Goal: Information Seeking & Learning: Learn about a topic

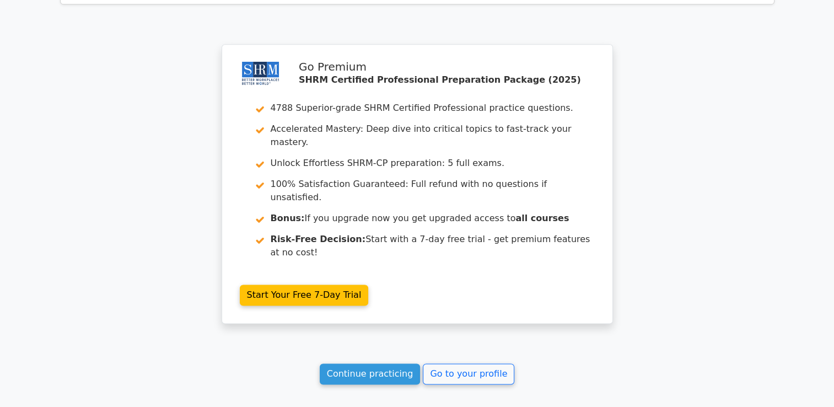
scroll to position [1469, 0]
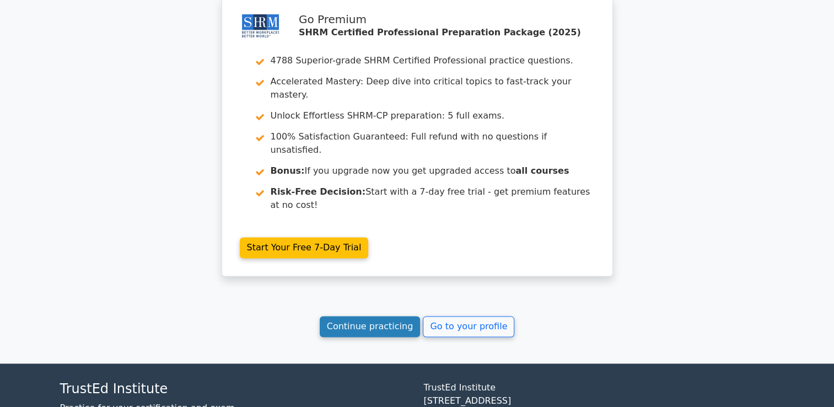
click at [383, 316] on link "Continue practicing" at bounding box center [370, 326] width 101 height 21
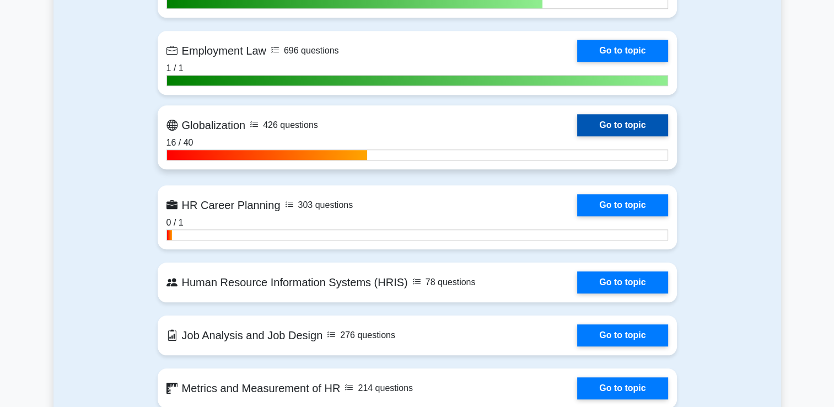
scroll to position [992, 0]
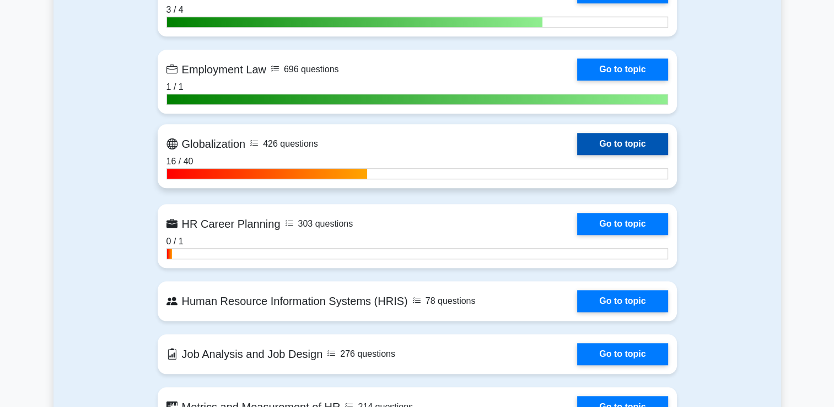
click at [607, 155] on link "Go to topic" at bounding box center [622, 144] width 90 height 22
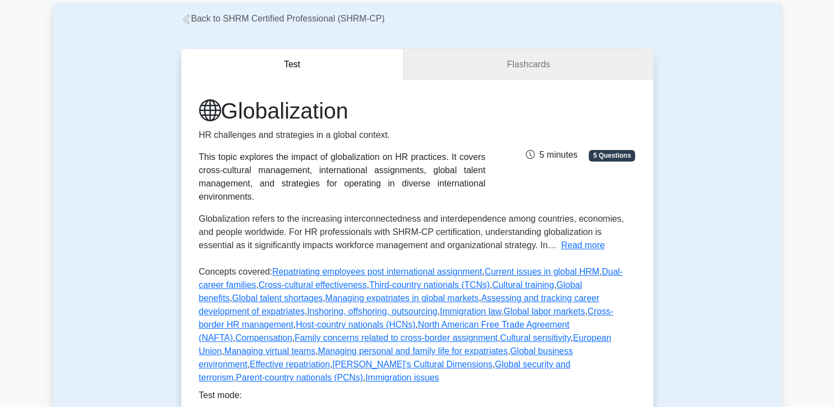
scroll to position [55, 0]
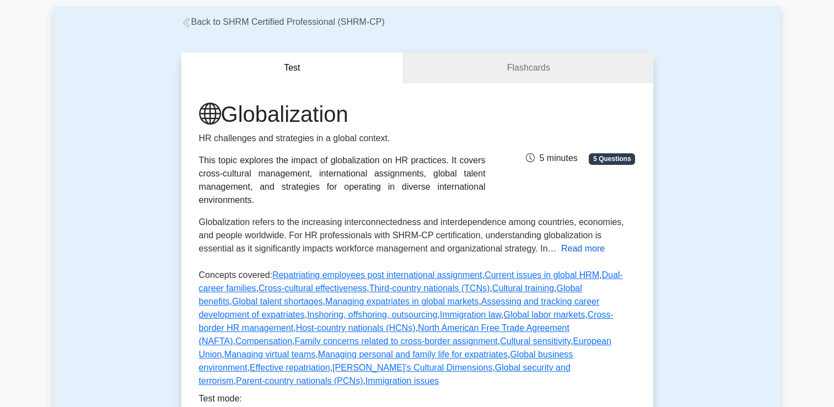
click at [561, 250] on button "Read more" at bounding box center [583, 248] width 44 height 13
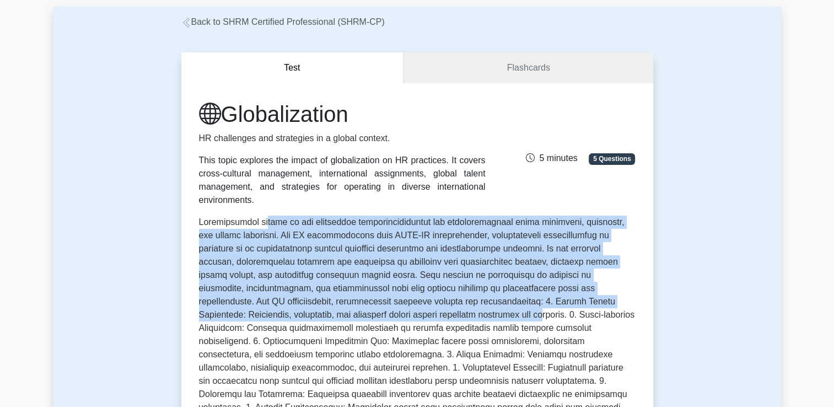
drag, startPoint x: 260, startPoint y: 222, endPoint x: 385, endPoint y: 315, distance: 155.6
click at [385, 315] on span at bounding box center [417, 360] width 436 height 287
click at [540, 72] on link "Flashcards" at bounding box center [527, 67] width 249 height 31
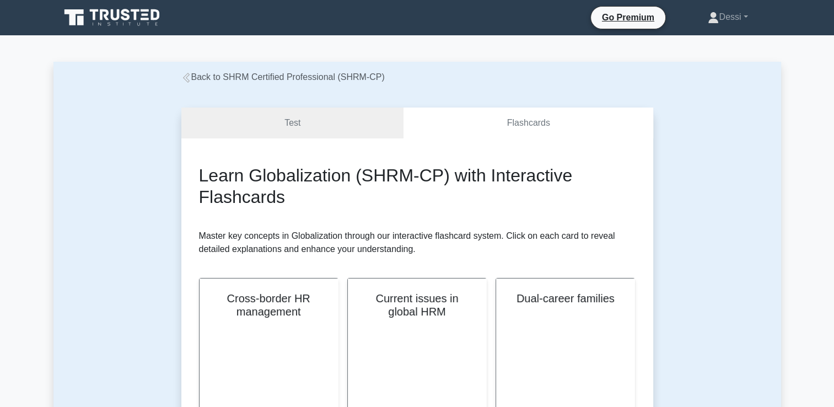
scroll to position [55, 0]
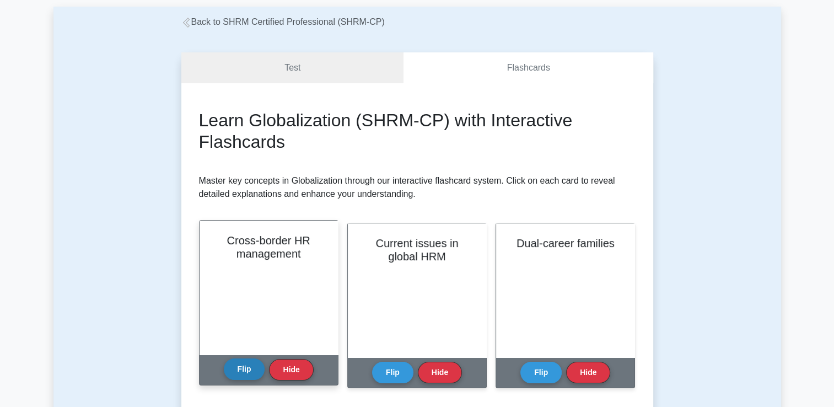
click at [250, 371] on button "Flip" at bounding box center [244, 368] width 41 height 21
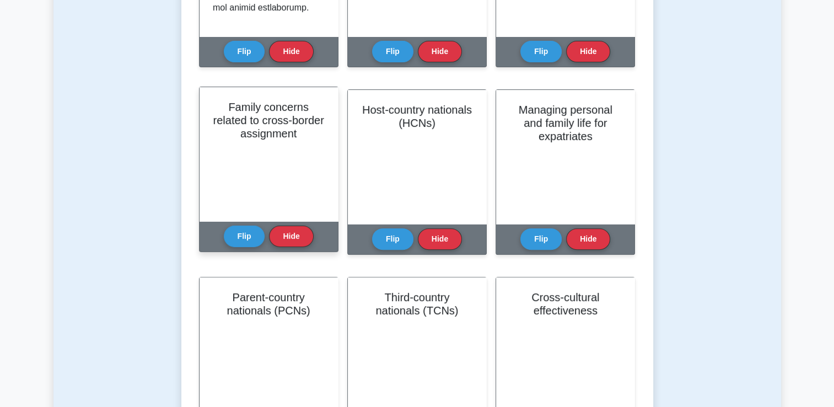
scroll to position [386, 0]
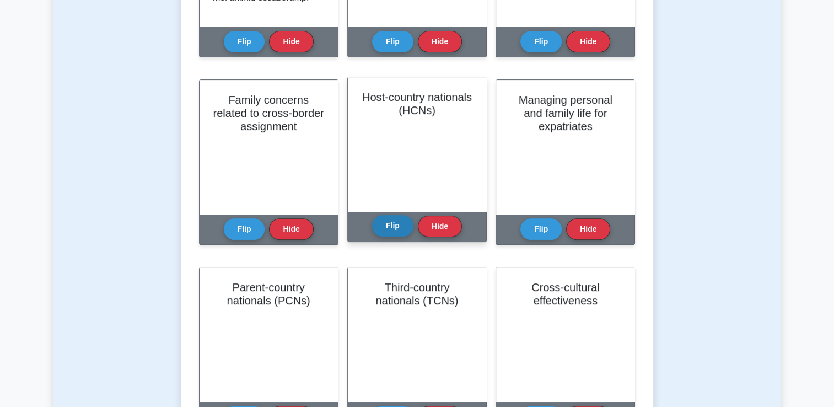
click at [399, 230] on button "Flip" at bounding box center [392, 225] width 41 height 21
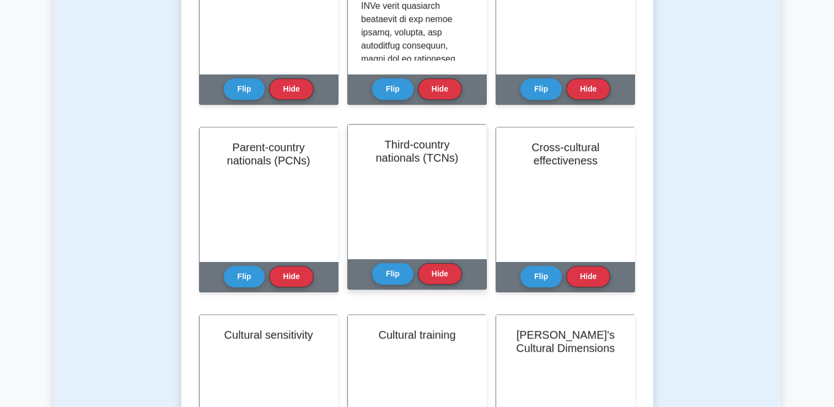
scroll to position [551, 0]
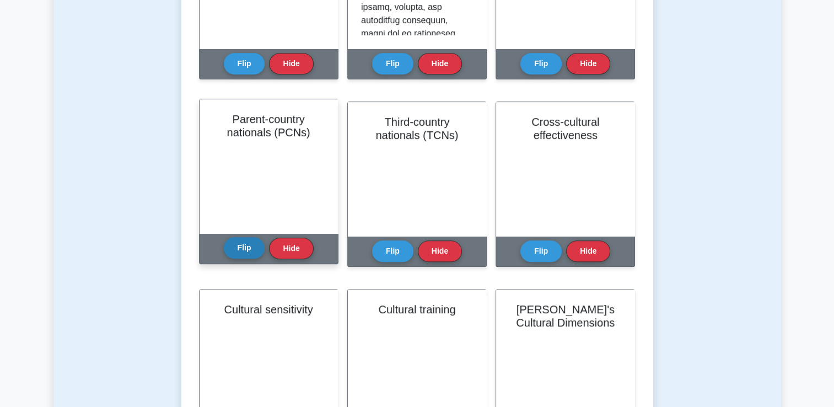
click at [247, 251] on button "Flip" at bounding box center [244, 247] width 41 height 21
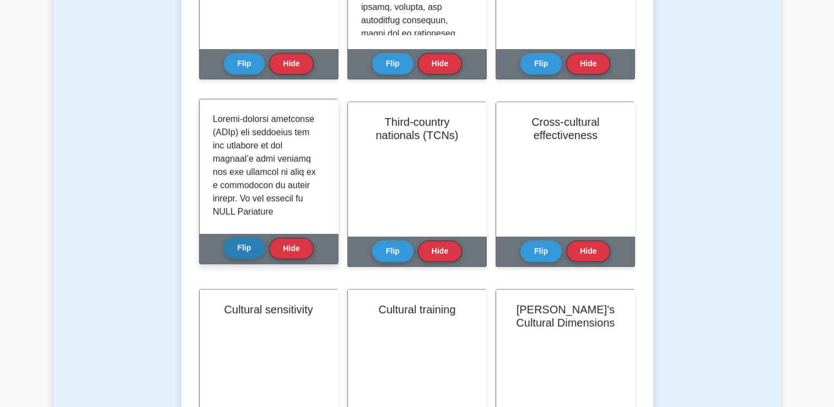
click at [241, 241] on button "Flip" at bounding box center [244, 247] width 41 height 21
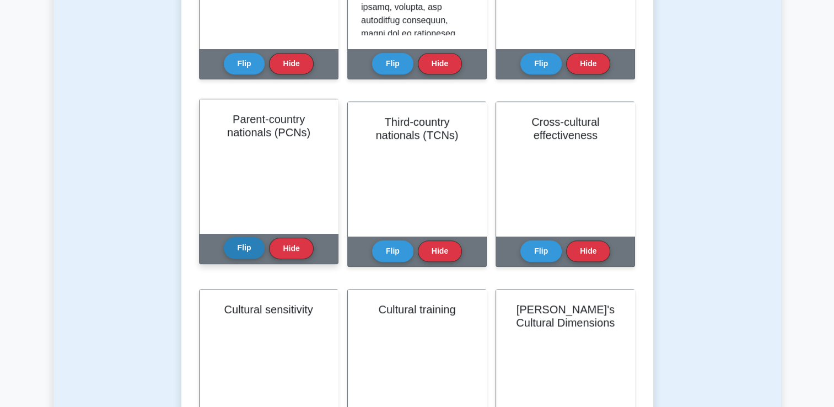
click at [240, 241] on button "Flip" at bounding box center [244, 247] width 41 height 21
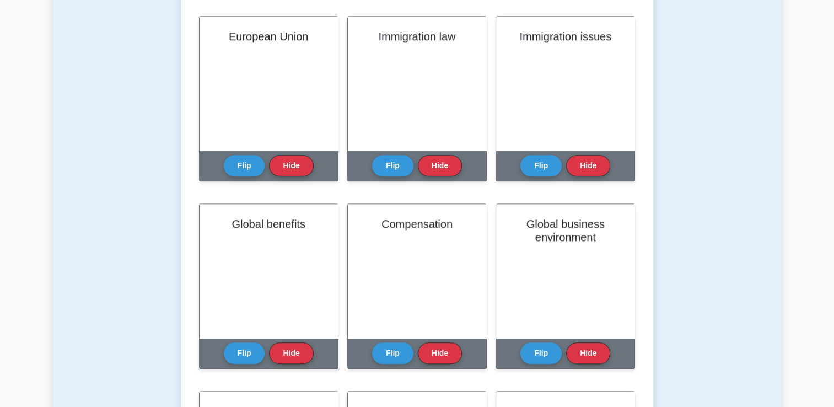
scroll to position [1102, 0]
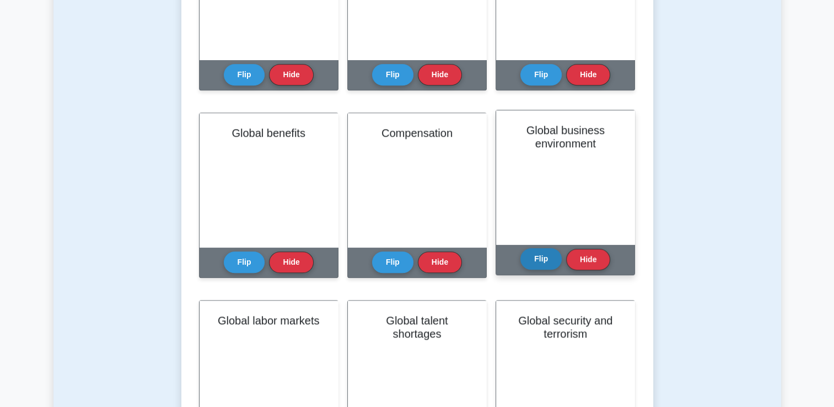
click at [547, 265] on button "Flip" at bounding box center [540, 258] width 41 height 21
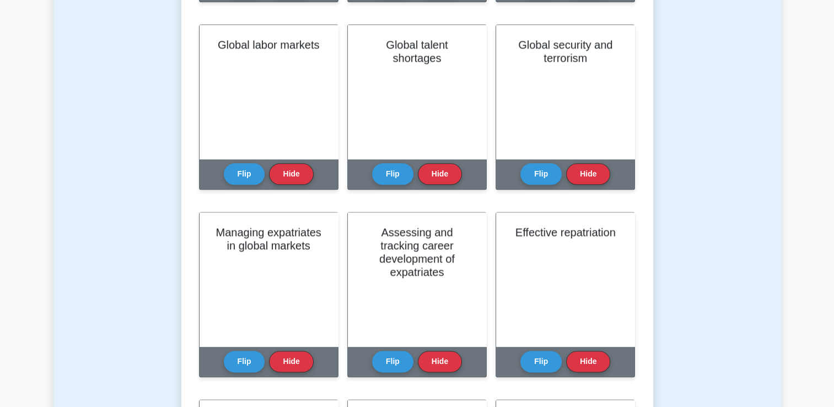
scroll to position [1488, 0]
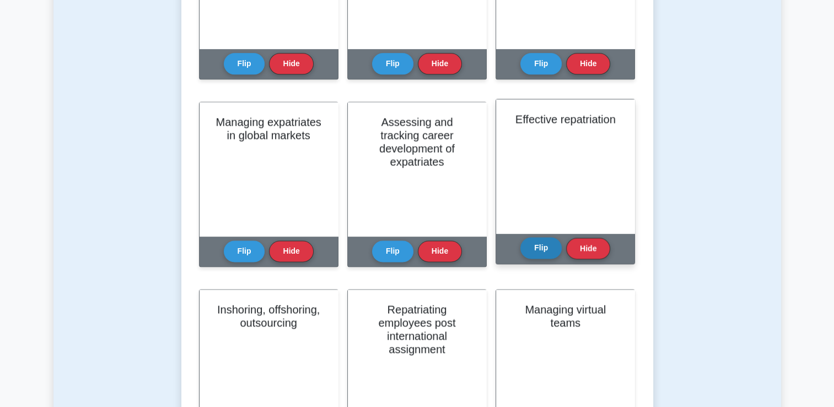
click at [526, 245] on button "Flip" at bounding box center [540, 247] width 41 height 21
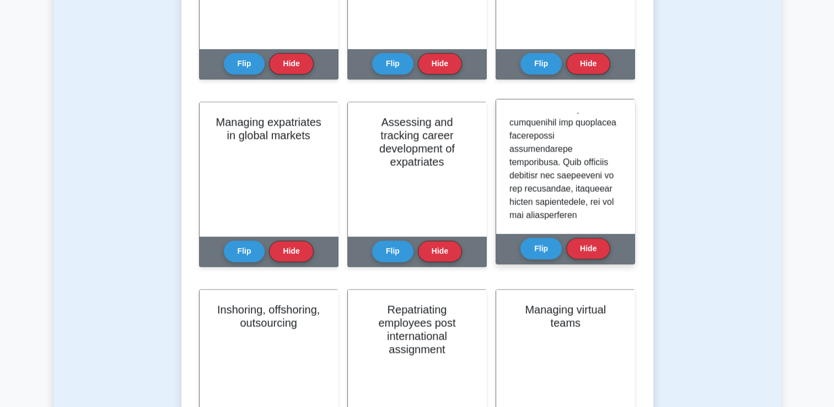
scroll to position [331, 0]
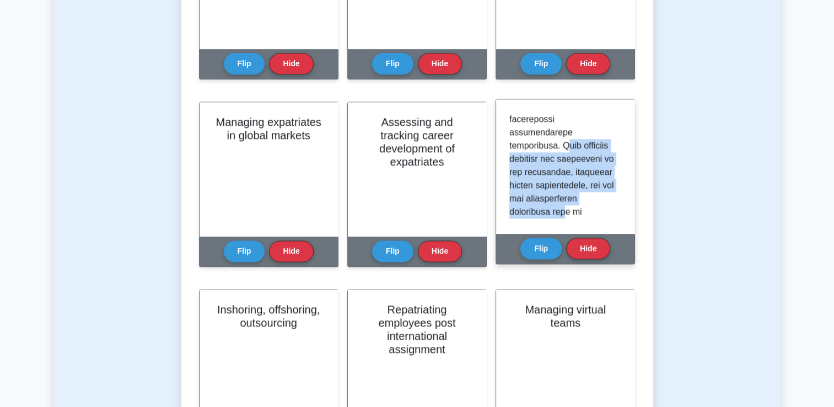
drag, startPoint x: 569, startPoint y: 135, endPoint x: 564, endPoint y: 203, distance: 68.5
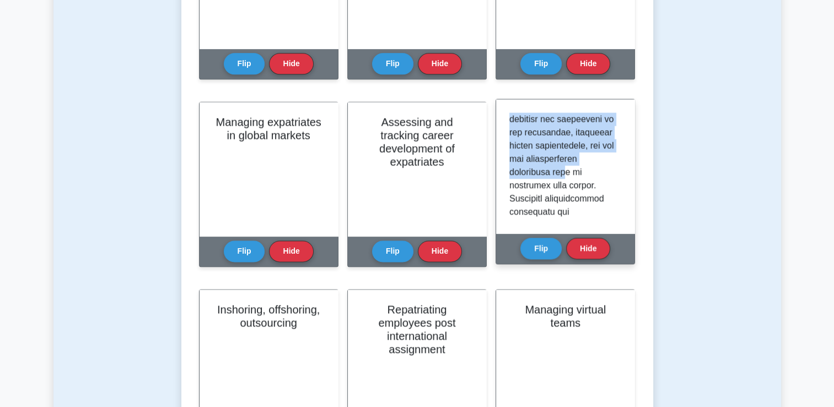
scroll to position [386, 0]
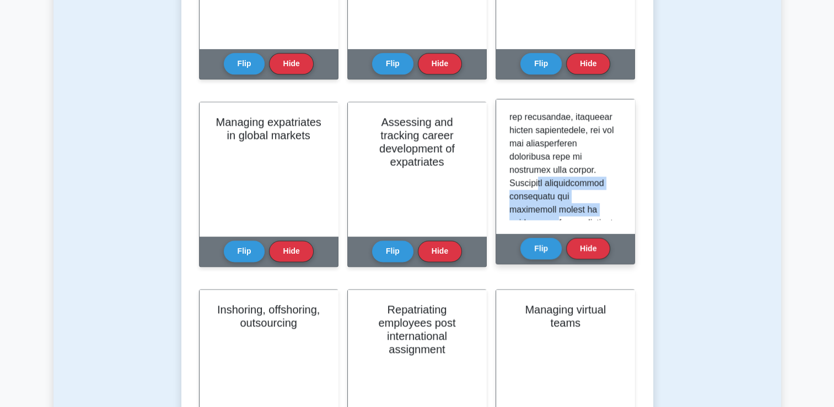
drag, startPoint x: 532, startPoint y: 169, endPoint x: 531, endPoint y: 210, distance: 41.9
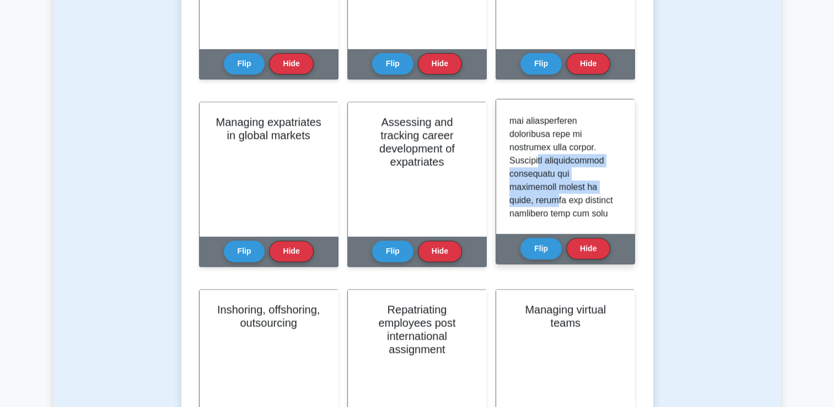
scroll to position [441, 0]
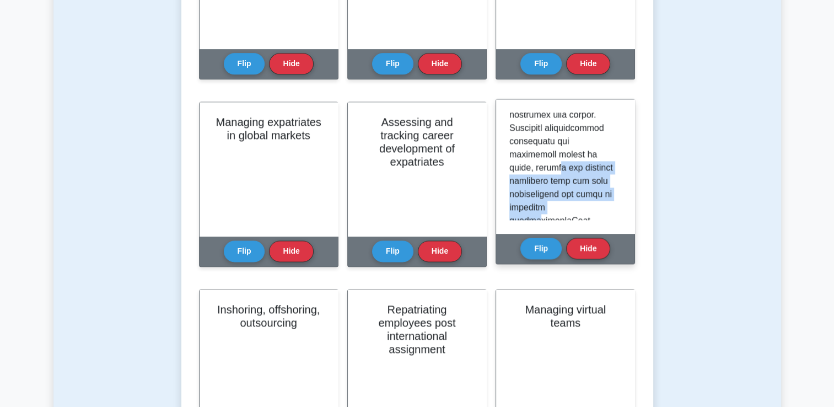
drag, startPoint x: 536, startPoint y: 158, endPoint x: 536, endPoint y: 207, distance: 49.6
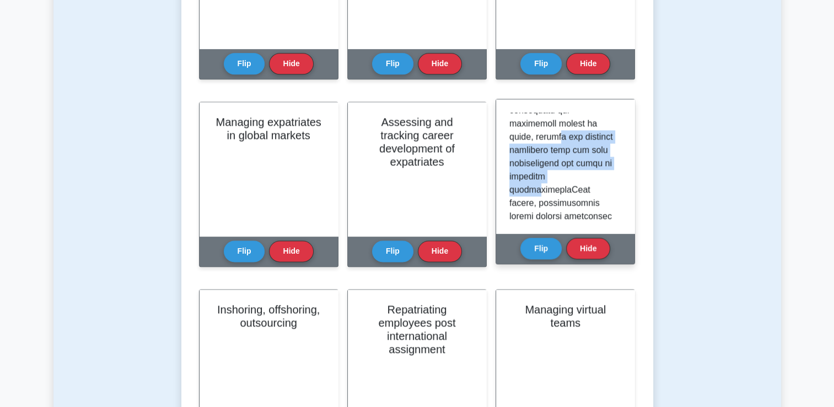
scroll to position [496, 0]
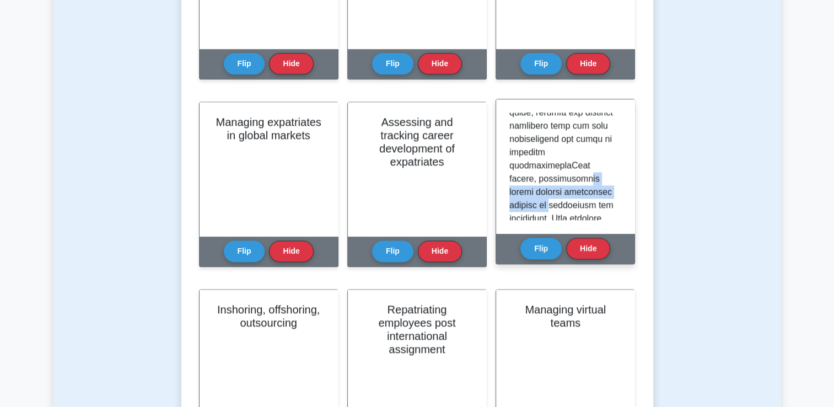
drag, startPoint x: 554, startPoint y: 159, endPoint x: 553, endPoint y: 193, distance: 34.2
click at [553, 193] on p at bounding box center [562, 377] width 107 height 1521
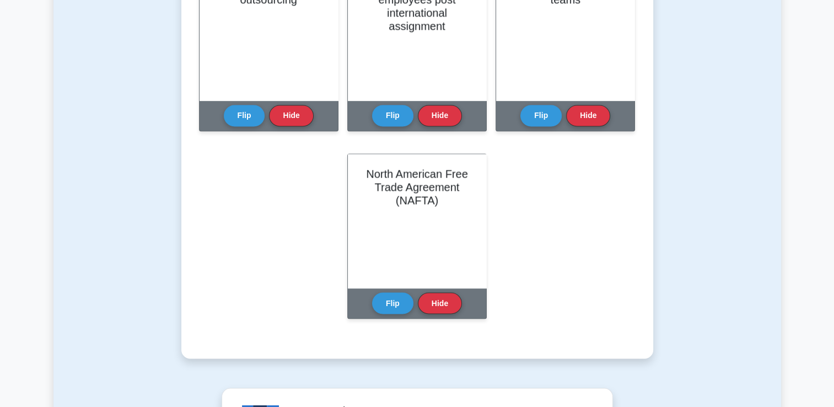
scroll to position [1818, 0]
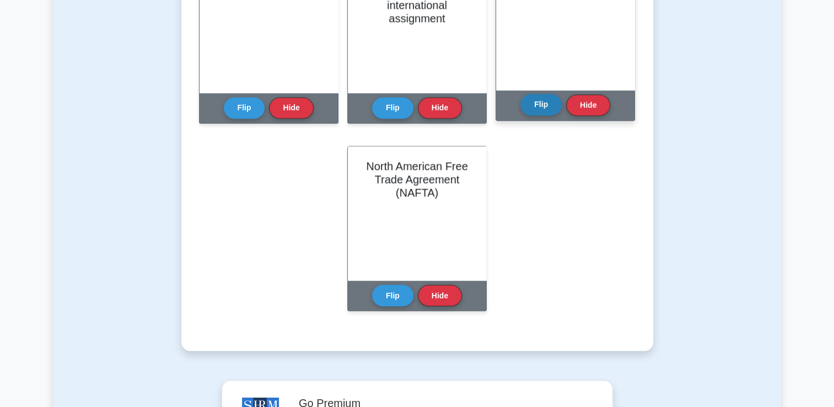
click at [539, 109] on button "Flip" at bounding box center [540, 104] width 41 height 21
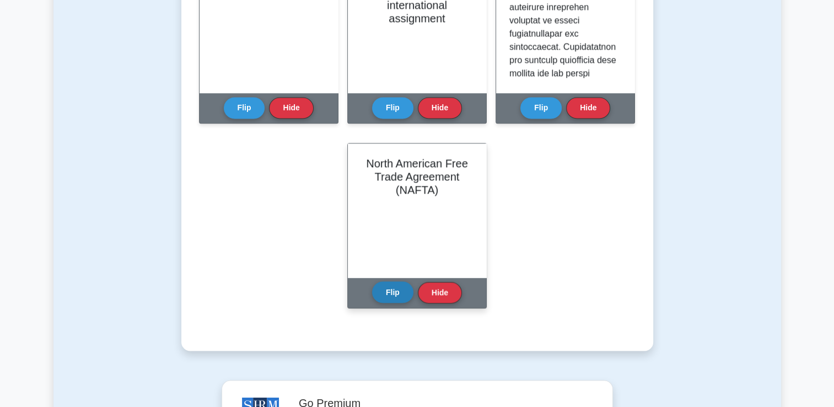
click at [404, 288] on button "Flip" at bounding box center [392, 291] width 41 height 21
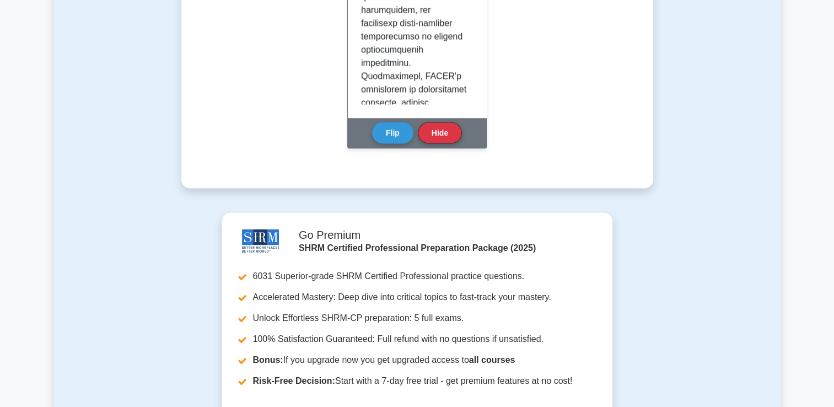
scroll to position [2204, 0]
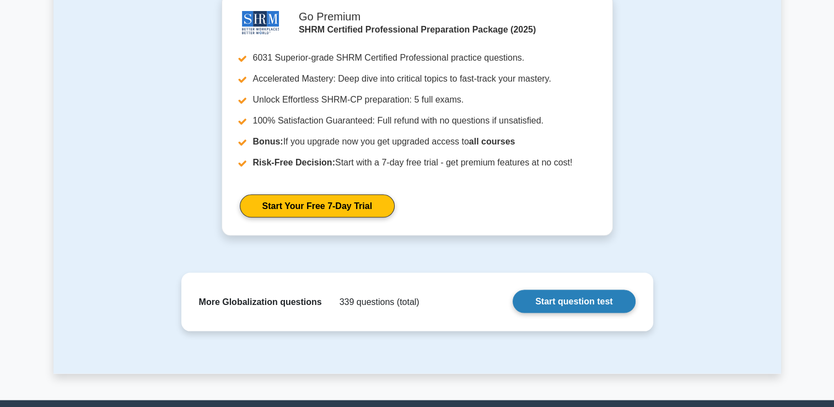
click at [547, 303] on link "Start question test" at bounding box center [573, 301] width 122 height 23
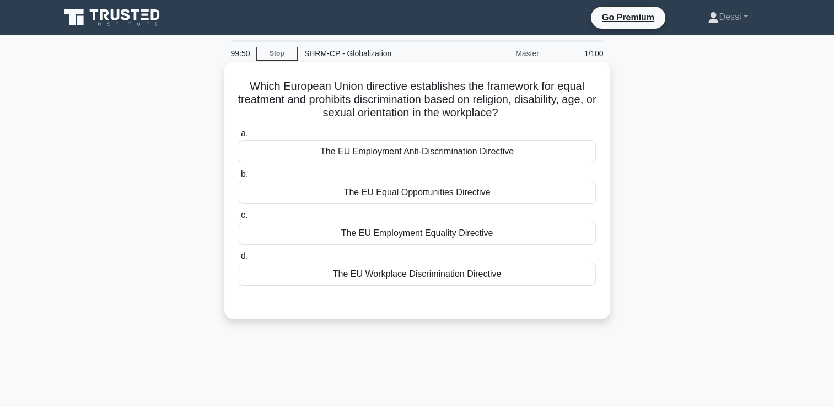
click at [406, 193] on div "The EU Equal Opportunities Directive" at bounding box center [417, 192] width 357 height 23
click at [239, 178] on input "b. The EU Equal Opportunities Directive" at bounding box center [239, 174] width 0 height 7
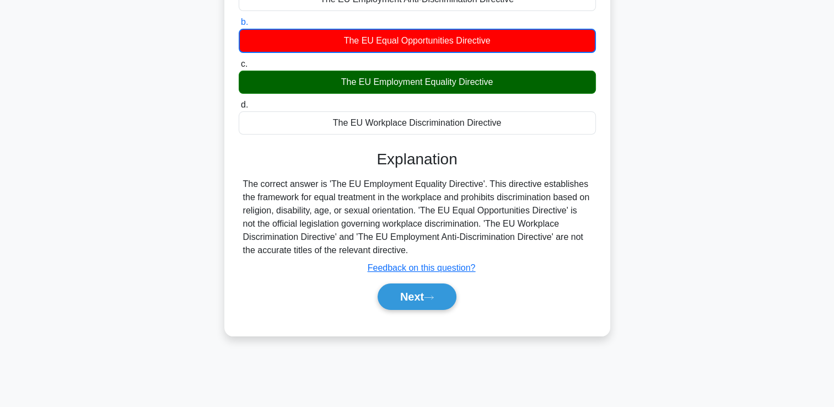
scroll to position [165, 0]
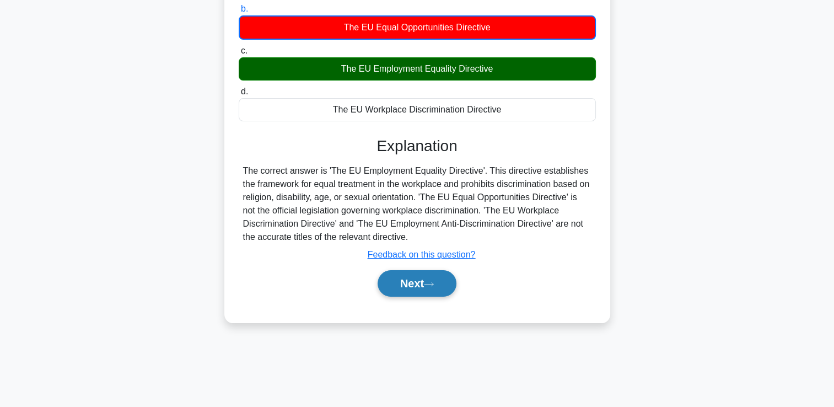
click at [425, 274] on button "Next" at bounding box center [416, 283] width 79 height 26
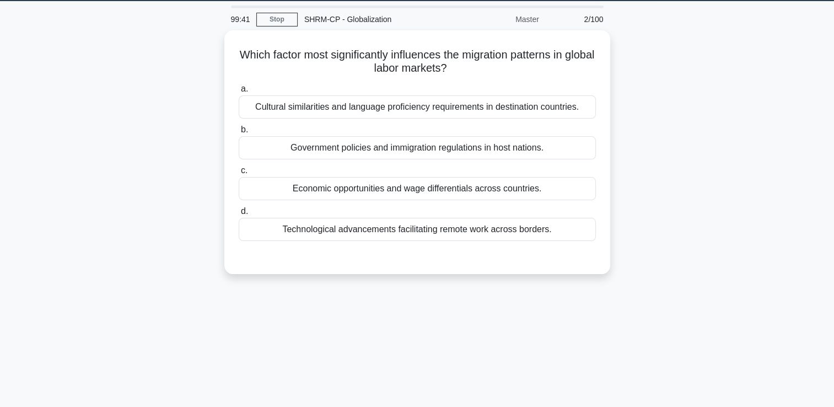
scroll to position [0, 0]
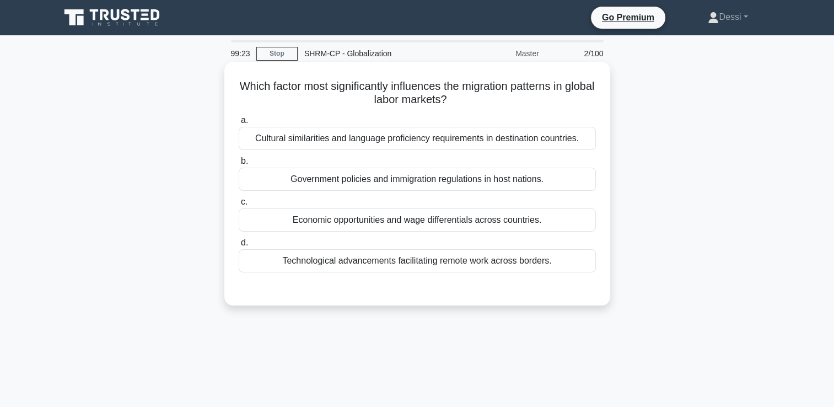
click at [370, 179] on div "Government policies and immigration regulations in host nations." at bounding box center [417, 179] width 357 height 23
click at [239, 165] on input "b. Government policies and immigration regulations in host nations." at bounding box center [239, 161] width 0 height 7
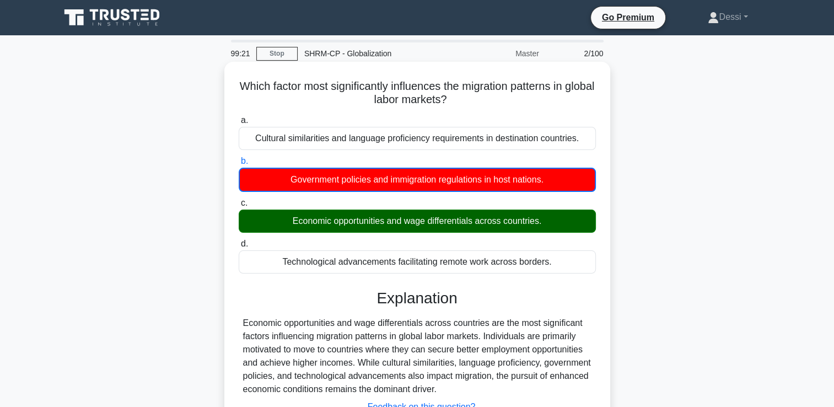
scroll to position [165, 0]
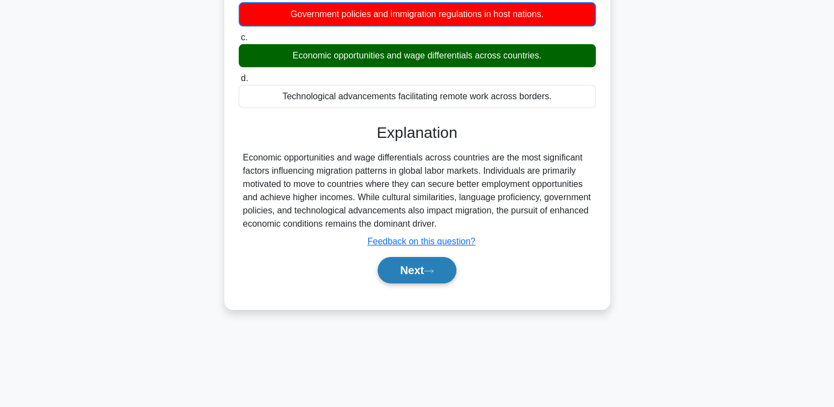
click at [425, 273] on button "Next" at bounding box center [416, 270] width 79 height 26
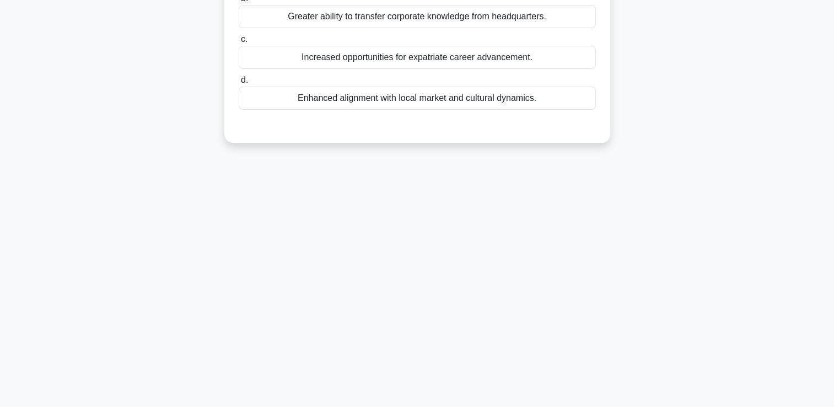
scroll to position [0, 0]
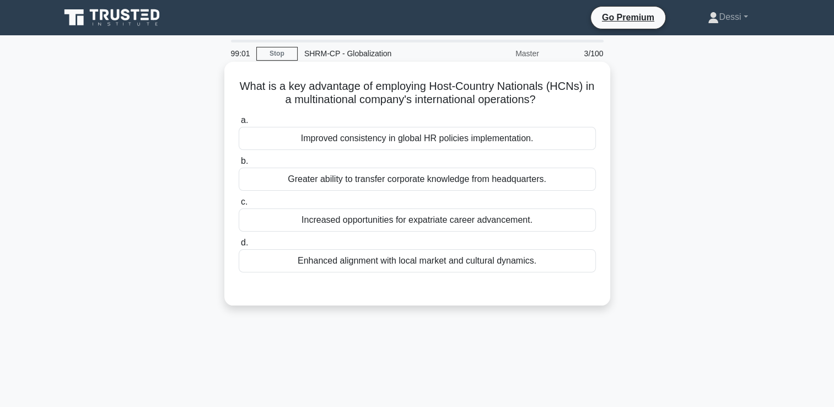
click at [482, 183] on div "Greater ability to transfer corporate knowledge from headquarters." at bounding box center [417, 179] width 357 height 23
click at [239, 165] on input "b. Greater ability to transfer corporate knowledge from headquarters." at bounding box center [239, 161] width 0 height 7
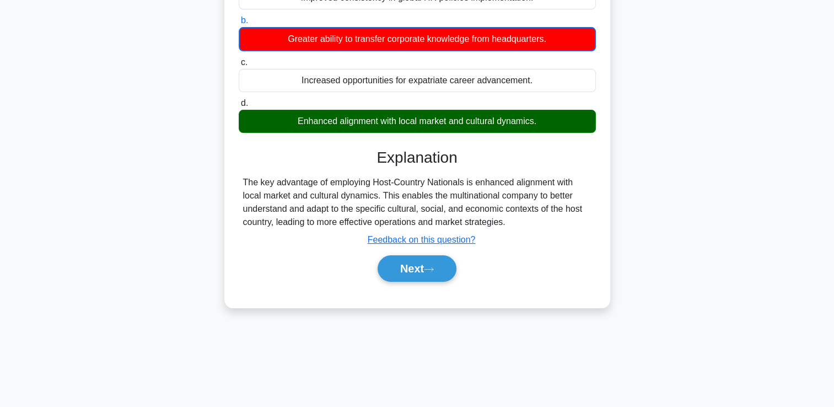
scroll to position [165, 0]
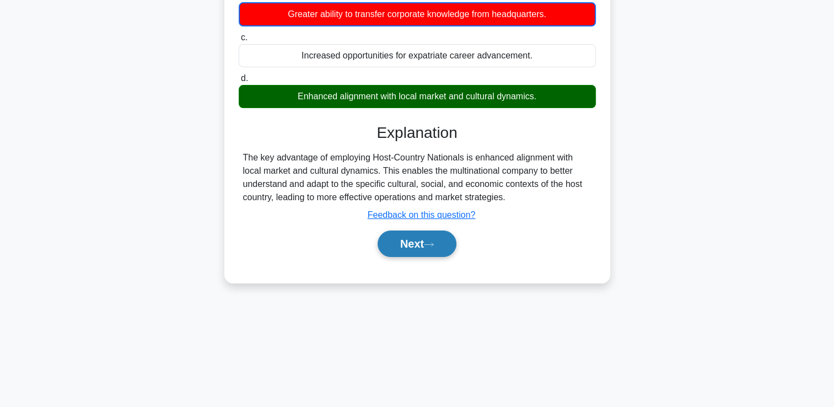
click at [446, 247] on button "Next" at bounding box center [416, 243] width 79 height 26
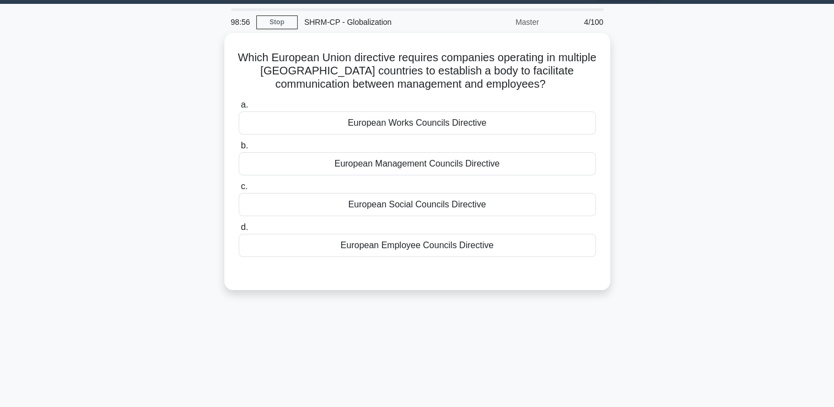
scroll to position [0, 0]
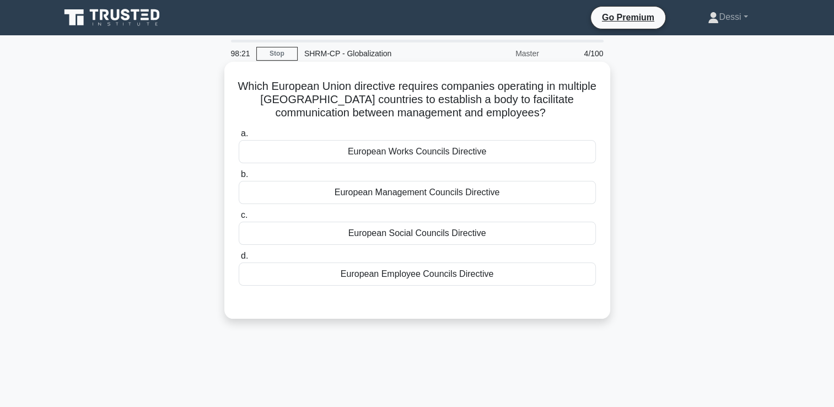
click at [414, 153] on div "European Works Councils Directive" at bounding box center [417, 151] width 357 height 23
click at [239, 137] on input "a. European Works Councils Directive" at bounding box center [239, 133] width 0 height 7
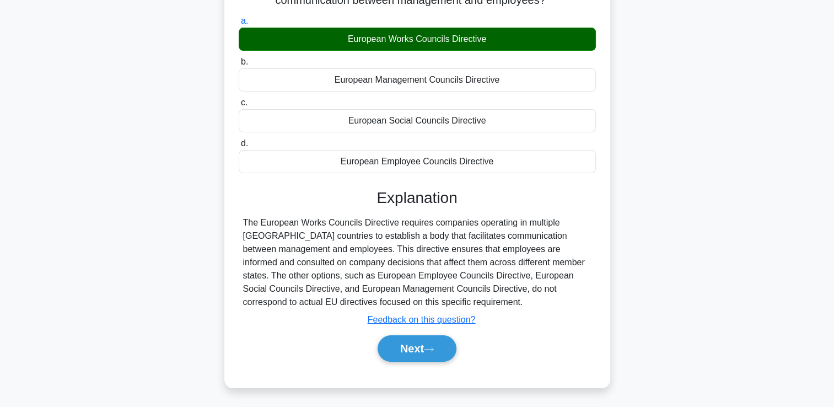
scroll to position [165, 0]
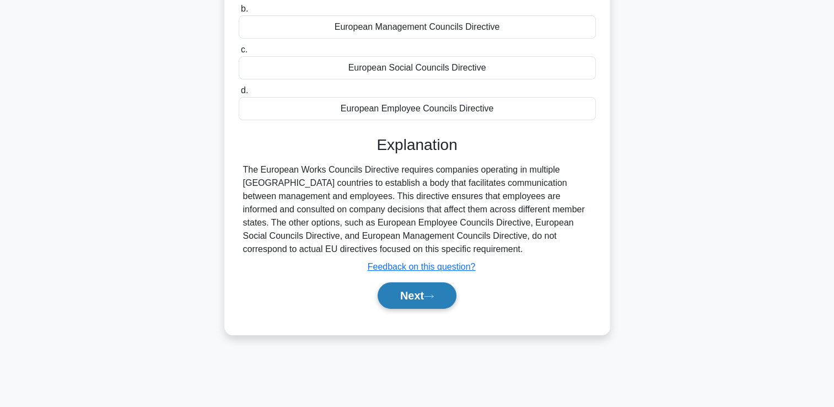
click at [443, 295] on button "Next" at bounding box center [416, 295] width 79 height 26
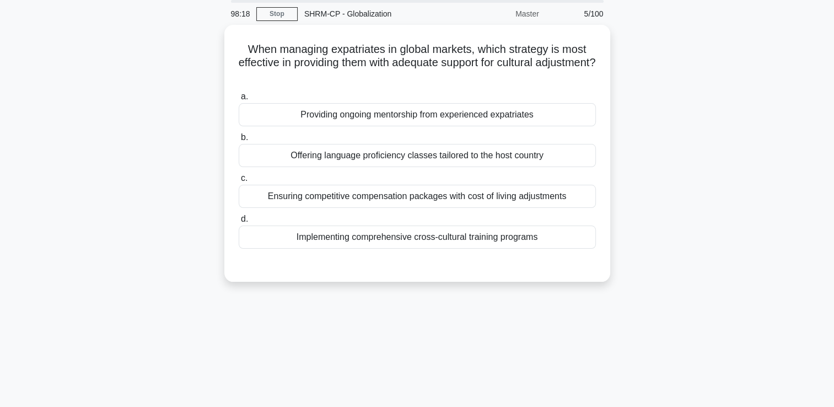
scroll to position [0, 0]
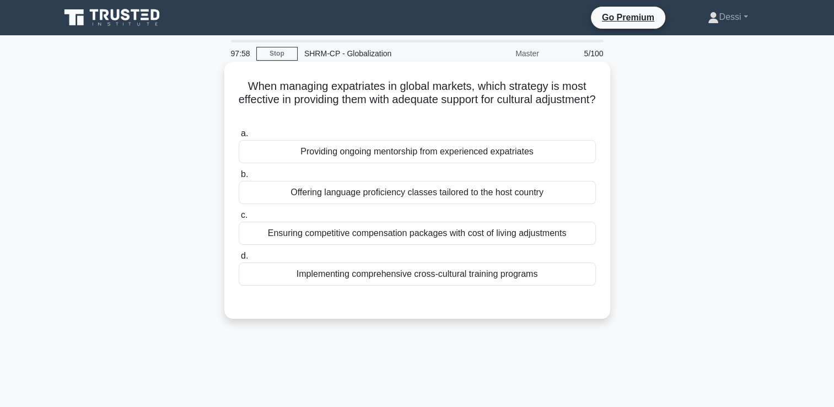
click at [465, 277] on div "Implementing comprehensive cross-cultural training programs" at bounding box center [417, 273] width 357 height 23
click at [239, 260] on input "d. Implementing comprehensive cross-cultural training programs" at bounding box center [239, 255] width 0 height 7
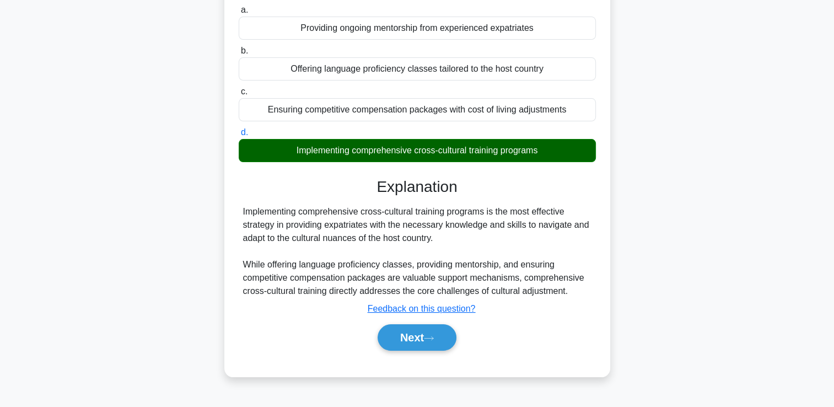
scroll to position [188, 0]
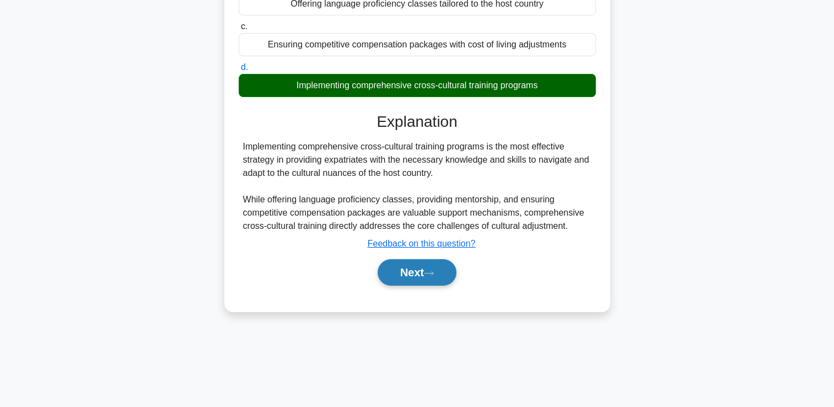
click at [423, 273] on button "Next" at bounding box center [416, 272] width 79 height 26
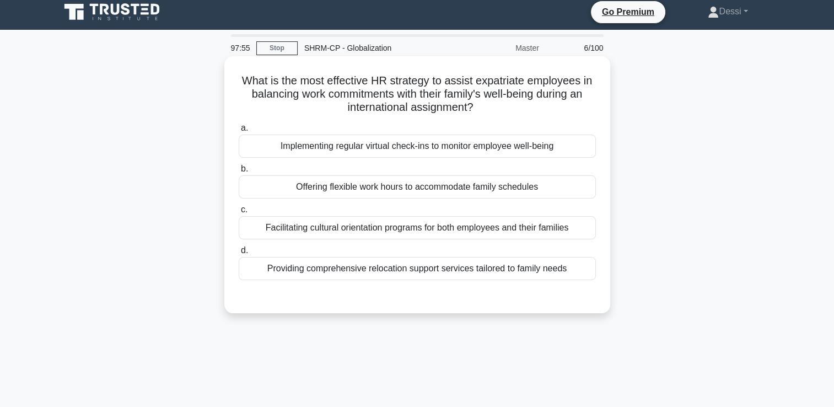
scroll to position [0, 0]
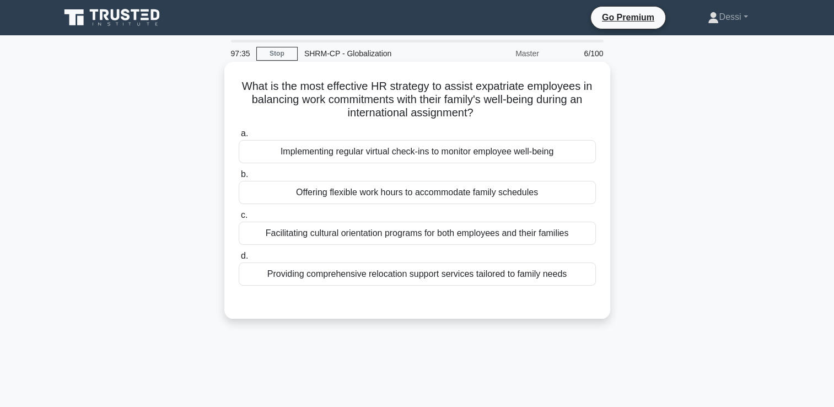
click at [457, 278] on div "Providing comprehensive relocation support services tailored to family needs" at bounding box center [417, 273] width 357 height 23
click at [239, 260] on input "d. Providing comprehensive relocation support services tailored to family needs" at bounding box center [239, 255] width 0 height 7
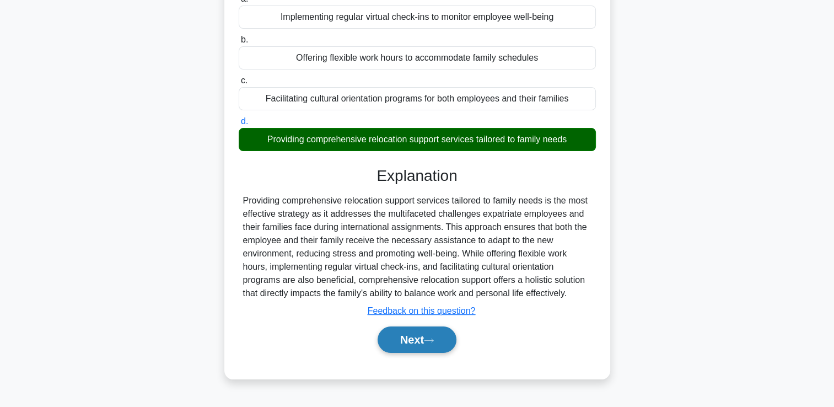
scroll to position [188, 0]
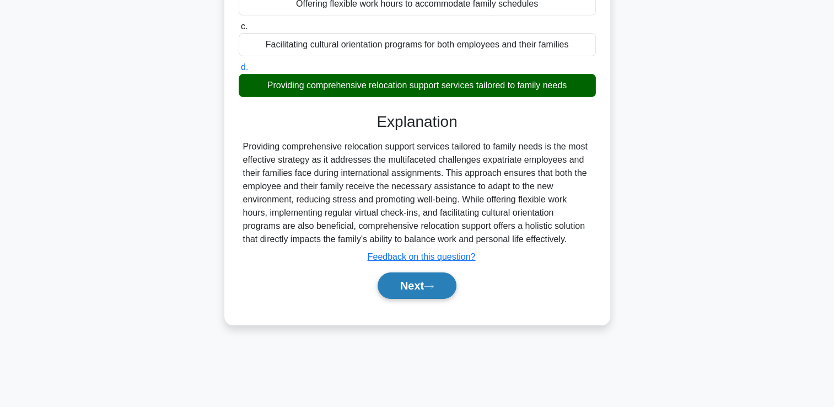
click at [428, 286] on button "Next" at bounding box center [416, 285] width 79 height 26
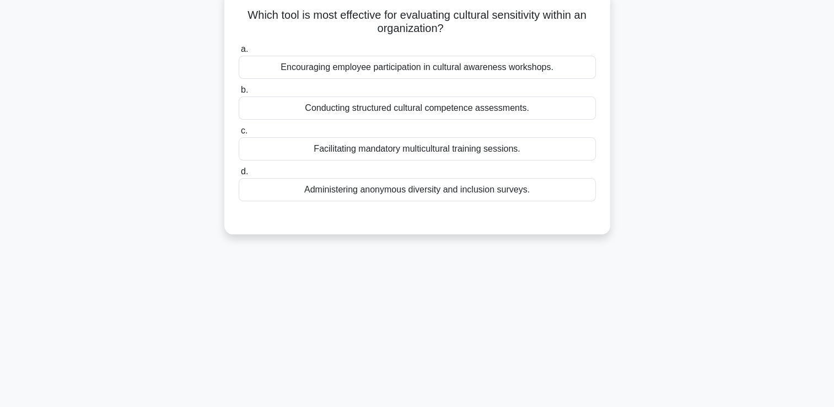
scroll to position [0, 0]
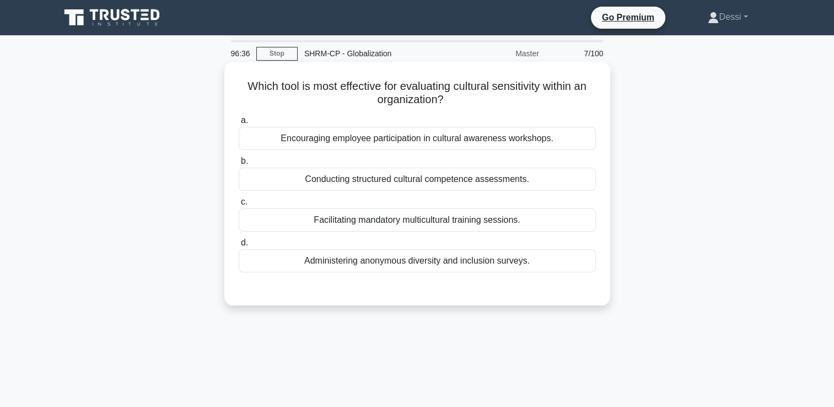
click at [400, 181] on div "Conducting structured cultural competence assessments." at bounding box center [417, 179] width 357 height 23
click at [239, 165] on input "b. Conducting structured cultural competence assessments." at bounding box center [239, 161] width 0 height 7
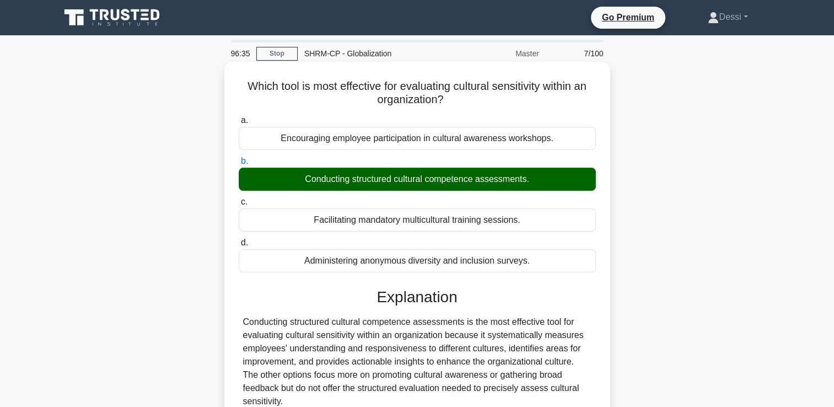
scroll to position [188, 0]
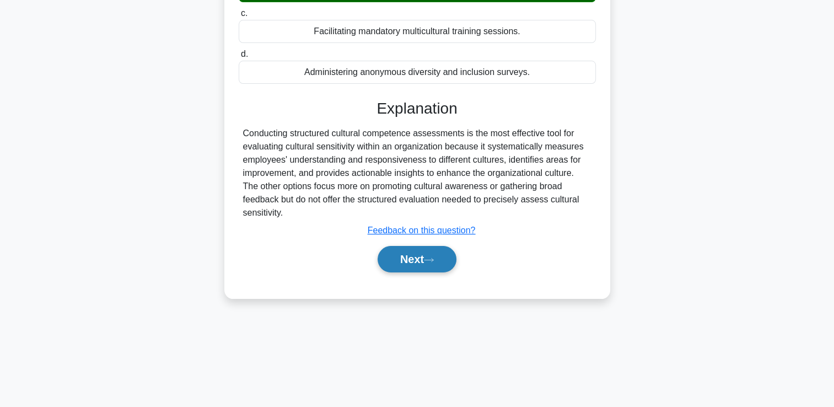
click at [433, 246] on button "Next" at bounding box center [416, 259] width 79 height 26
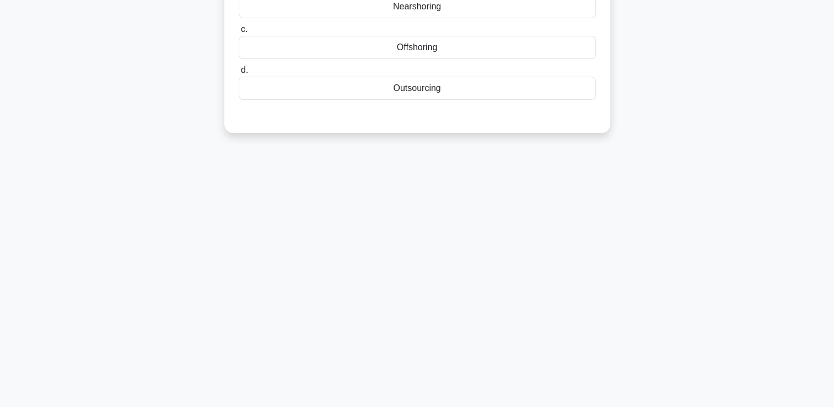
scroll to position [23, 0]
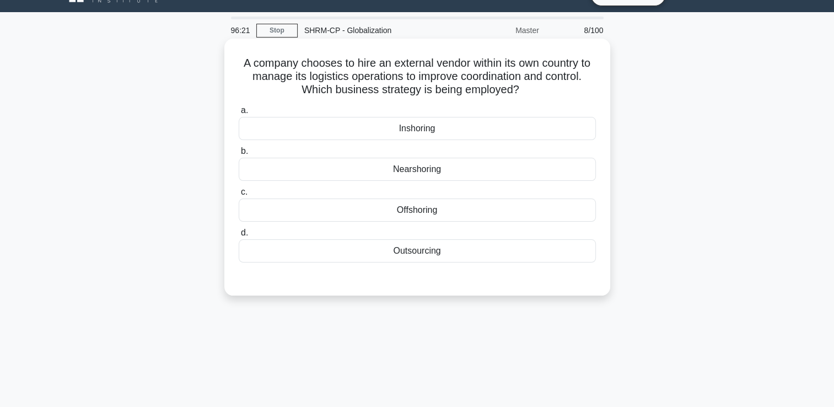
click at [426, 255] on div "Outsourcing" at bounding box center [417, 250] width 357 height 23
click at [239, 236] on input "d. Outsourcing" at bounding box center [239, 232] width 0 height 7
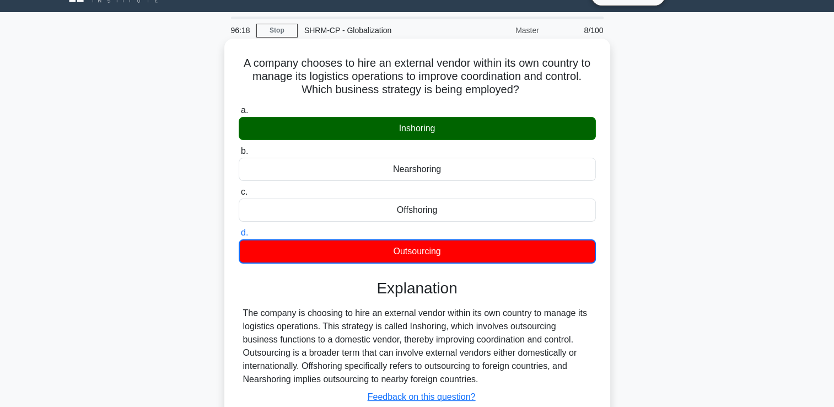
scroll to position [188, 0]
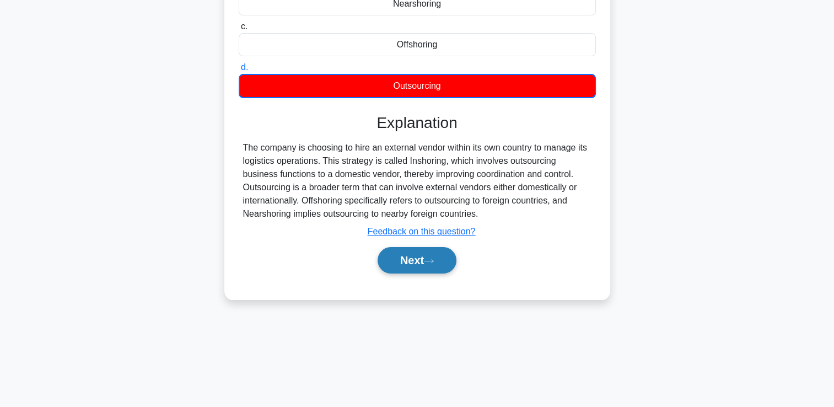
click at [412, 262] on button "Next" at bounding box center [416, 260] width 79 height 26
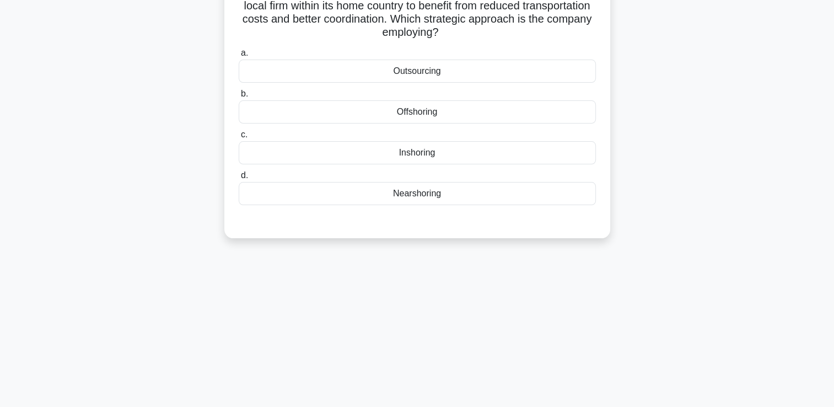
scroll to position [0, 0]
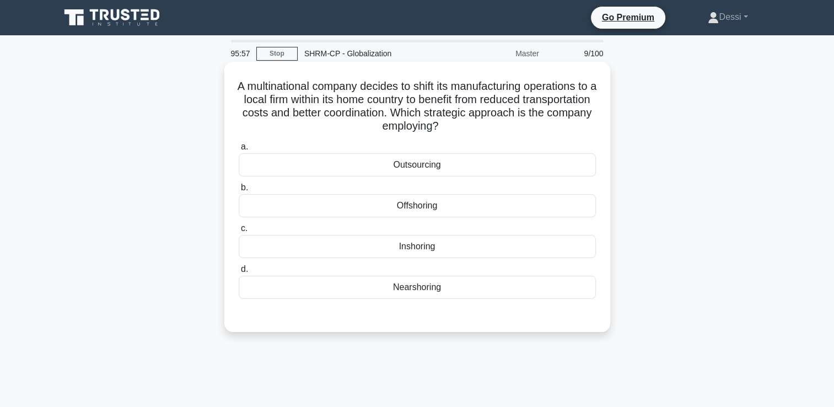
click at [426, 166] on div "Outsourcing" at bounding box center [417, 164] width 357 height 23
click at [239, 150] on input "a. Outsourcing" at bounding box center [239, 146] width 0 height 7
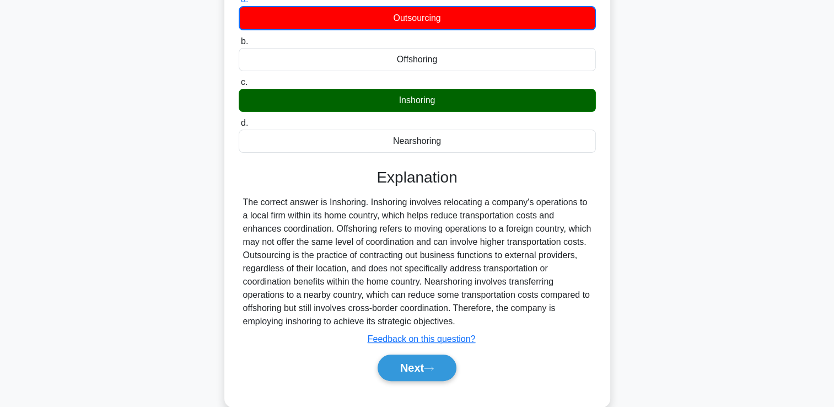
scroll to position [188, 0]
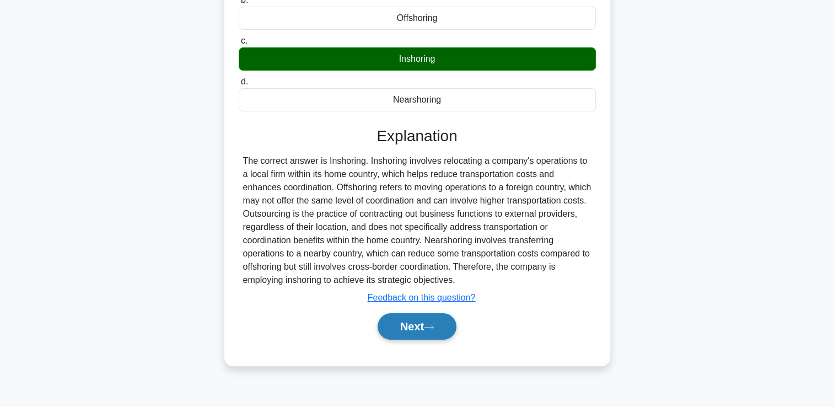
click at [429, 325] on icon at bounding box center [429, 327] width 10 height 6
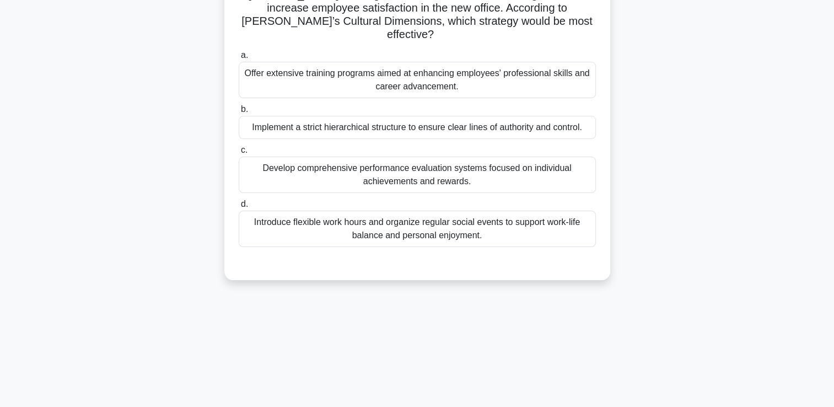
scroll to position [23, 0]
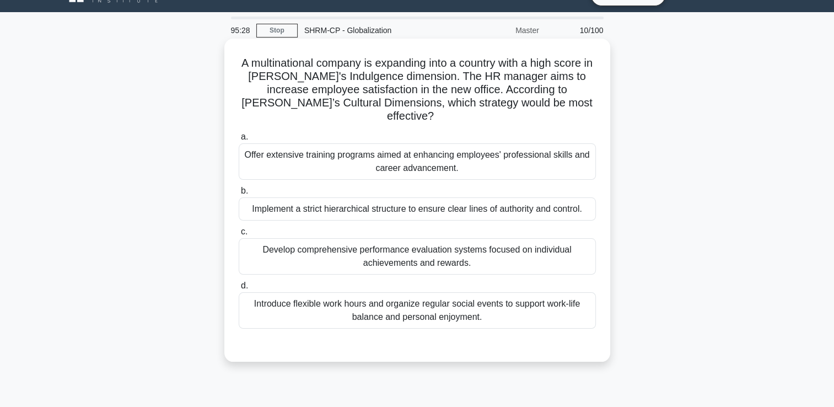
click at [342, 197] on div "Implement a strict hierarchical structure to ensure clear lines of authority an…" at bounding box center [417, 208] width 357 height 23
click at [239, 195] on input "b. Implement a strict hierarchical structure to ensure clear lines of authority…" at bounding box center [239, 190] width 0 height 7
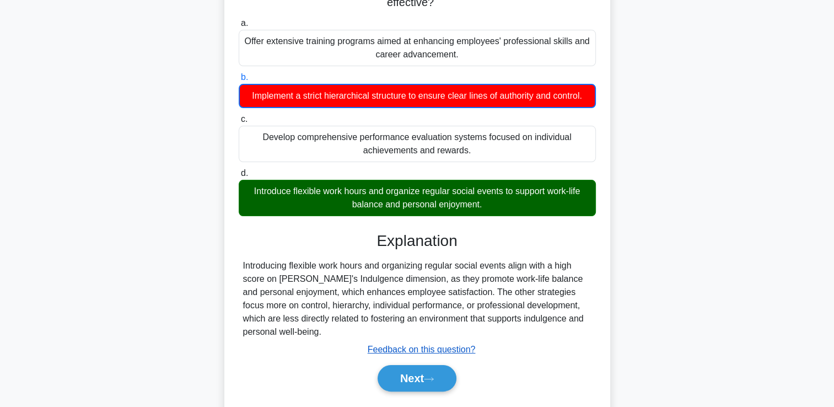
scroll to position [188, 0]
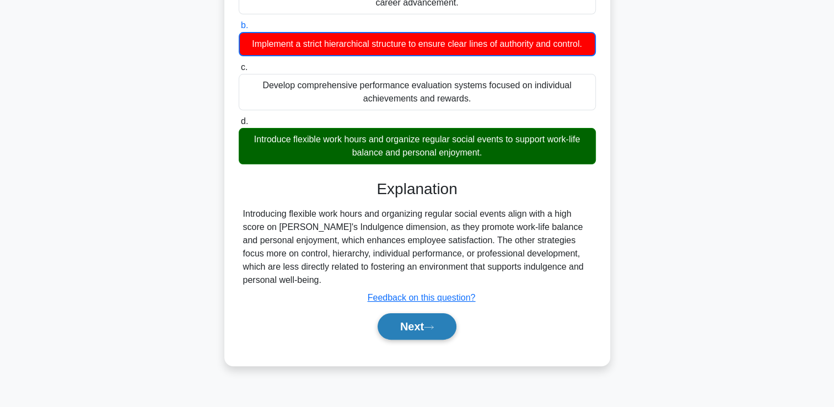
click at [426, 317] on button "Next" at bounding box center [416, 326] width 79 height 26
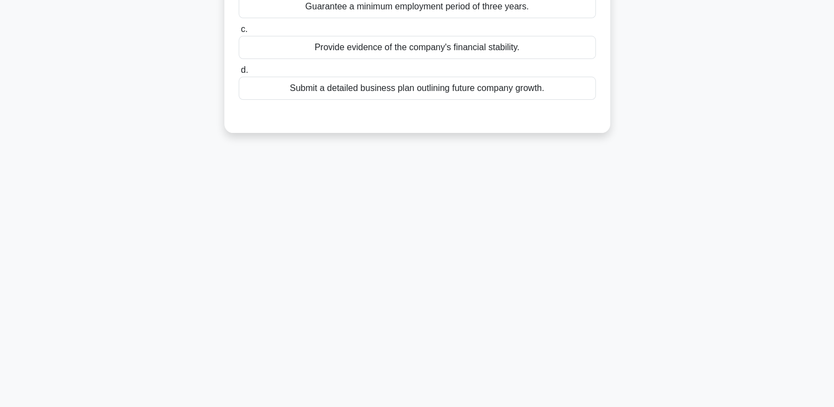
scroll to position [0, 0]
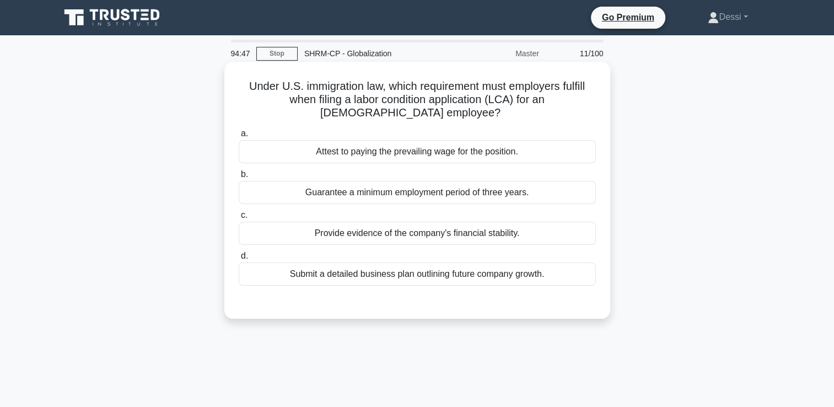
click at [472, 195] on div "Guarantee a minimum employment period of three years." at bounding box center [417, 192] width 357 height 23
click at [239, 178] on input "b. Guarantee a minimum employment period of three years." at bounding box center [239, 174] width 0 height 7
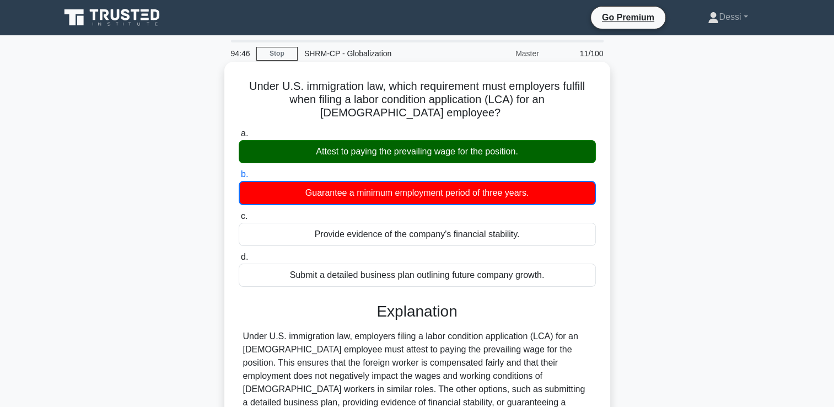
scroll to position [188, 0]
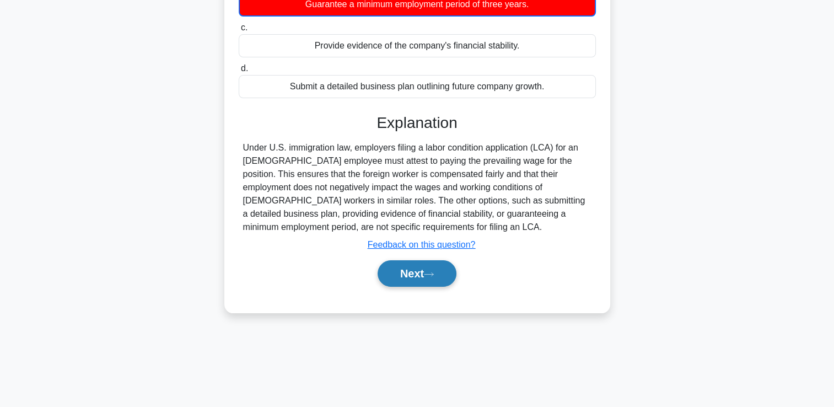
click at [409, 270] on button "Next" at bounding box center [416, 273] width 79 height 26
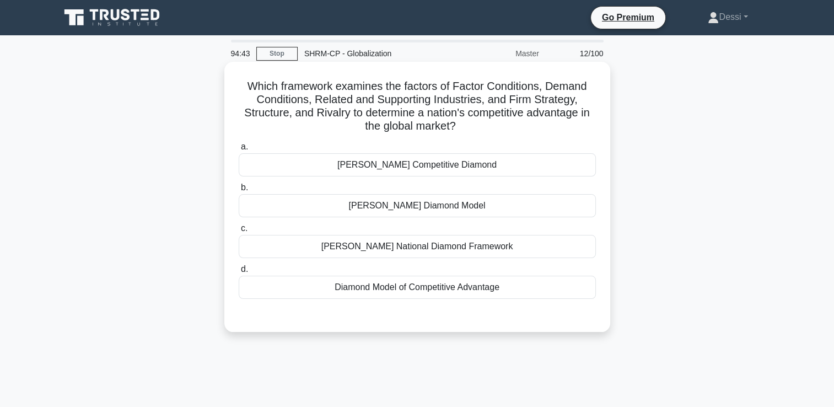
scroll to position [0, 0]
click at [482, 292] on div "Diamond Model of Competitive Advantage" at bounding box center [417, 286] width 357 height 23
click at [239, 273] on input "d. Diamond Model of Competitive Advantage" at bounding box center [239, 269] width 0 height 7
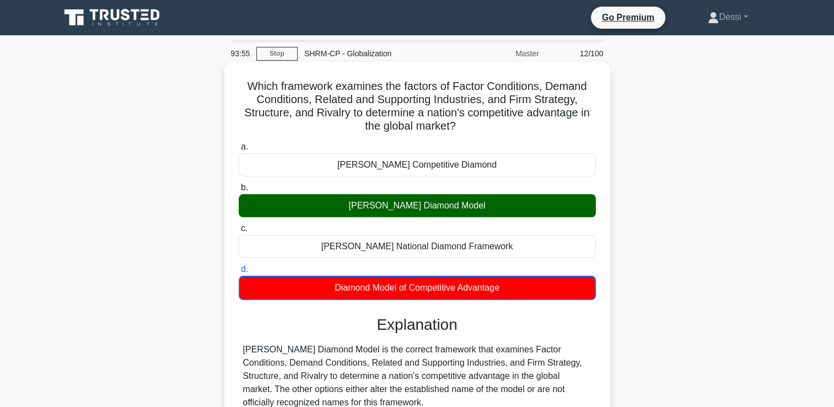
scroll to position [188, 0]
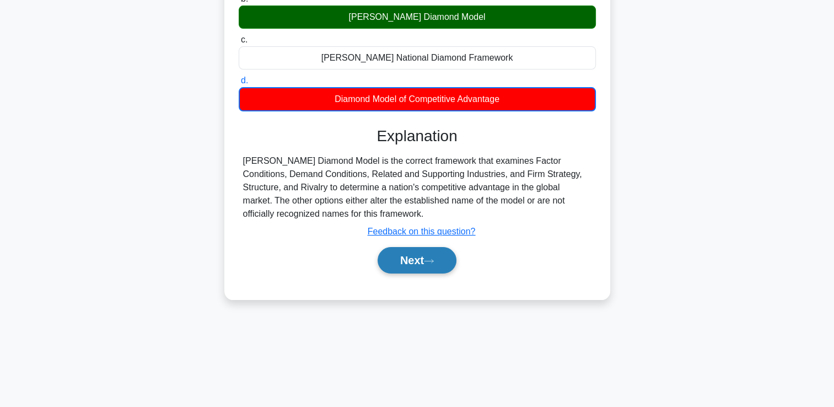
click at [419, 256] on button "Next" at bounding box center [416, 260] width 79 height 26
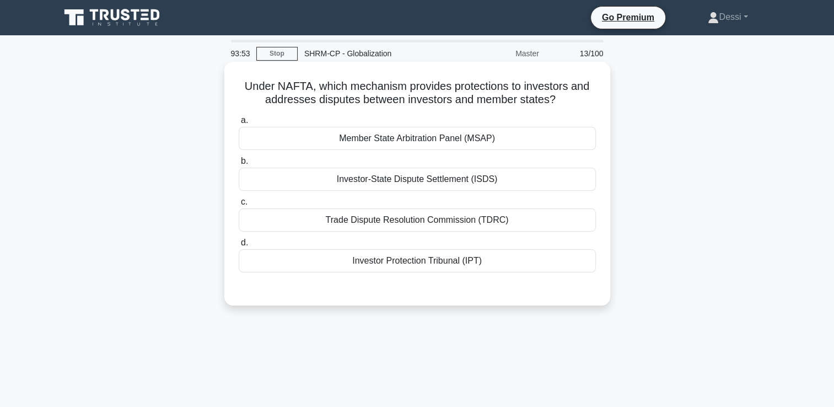
scroll to position [0, 0]
click at [424, 138] on div "Member State Arbitration Panel (MSAP)" at bounding box center [417, 138] width 357 height 23
click at [239, 124] on input "a. Member State Arbitration Panel (MSAP)" at bounding box center [239, 120] width 0 height 7
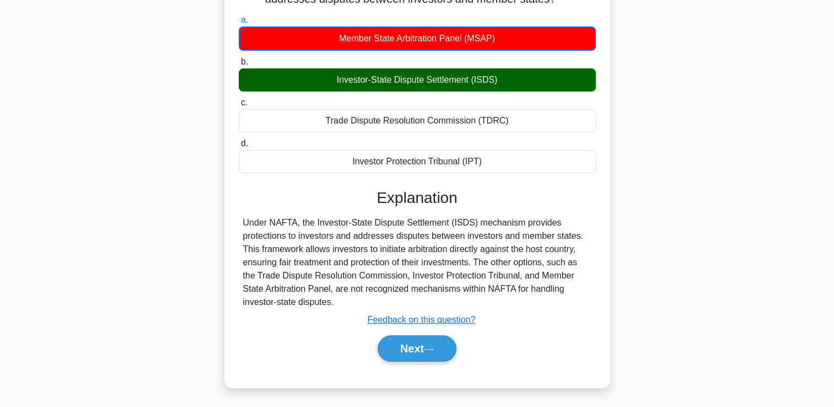
scroll to position [165, 0]
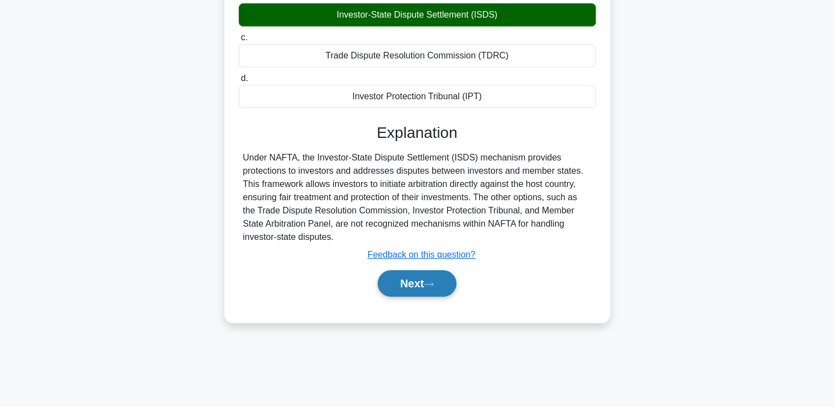
click at [429, 285] on icon at bounding box center [429, 284] width 10 height 6
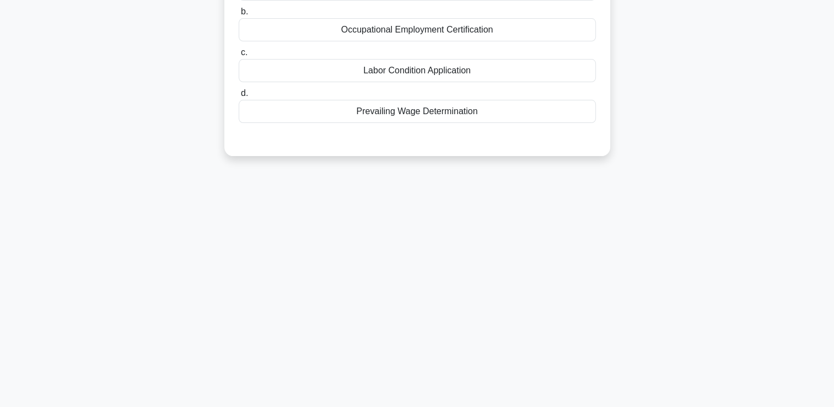
scroll to position [0, 0]
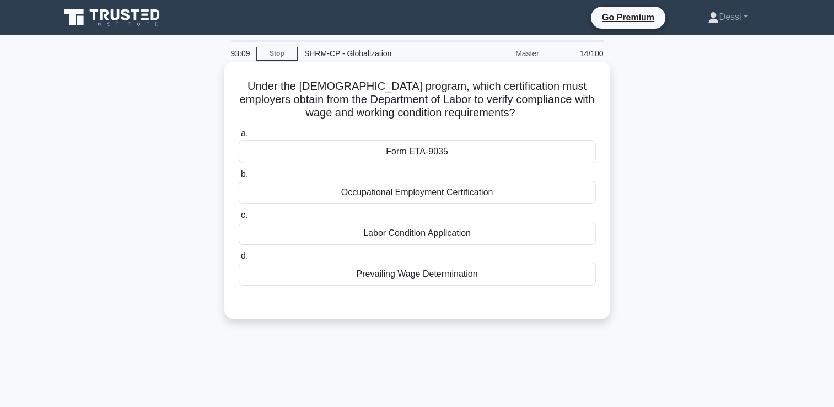
click at [409, 149] on div "Form ETA-9035" at bounding box center [417, 151] width 357 height 23
click at [239, 137] on input "a. Form ETA-9035" at bounding box center [239, 133] width 0 height 7
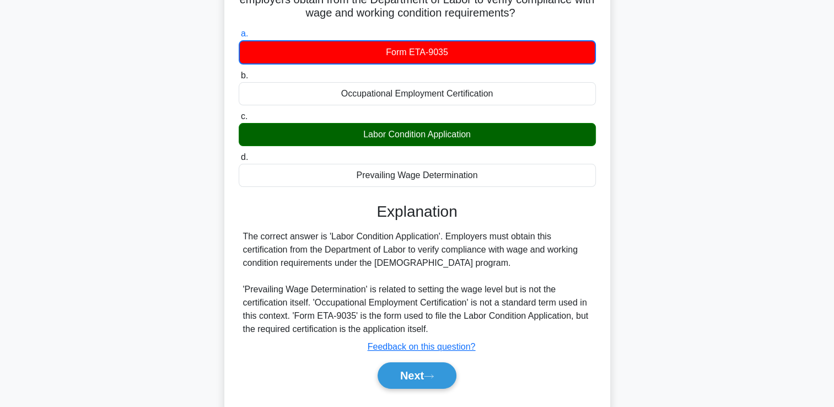
scroll to position [188, 0]
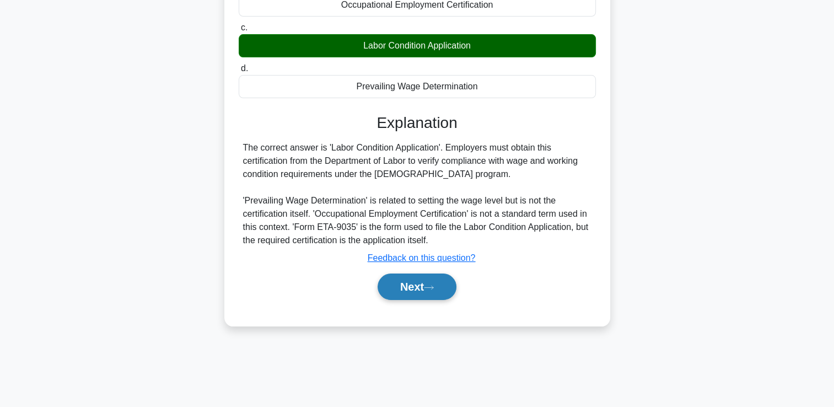
click at [430, 284] on icon at bounding box center [429, 287] width 10 height 6
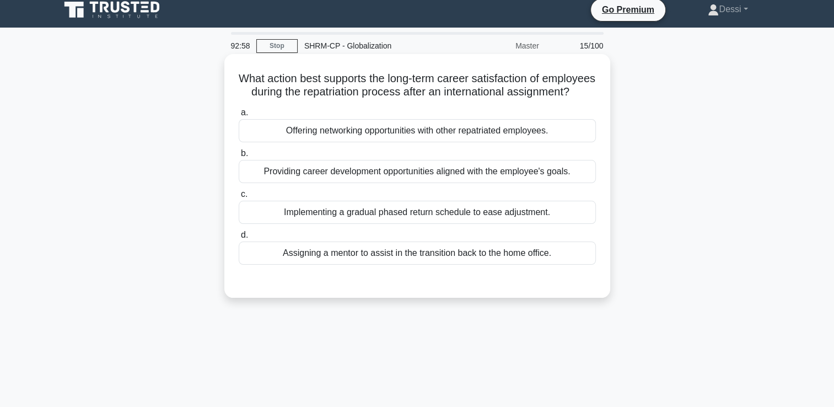
scroll to position [0, 0]
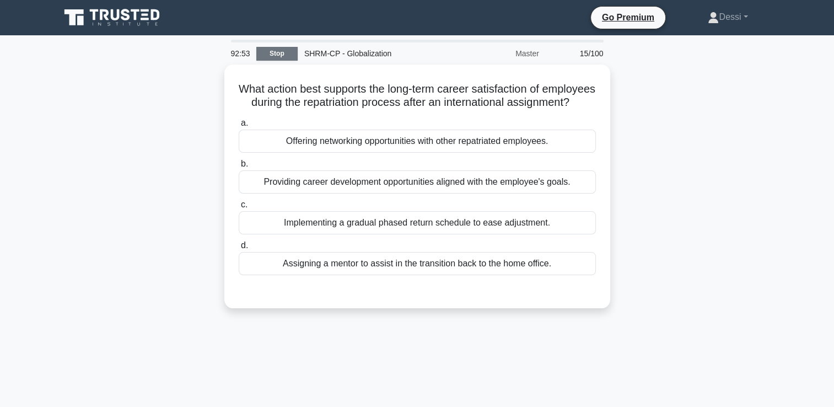
click at [284, 50] on link "Stop" at bounding box center [276, 54] width 41 height 14
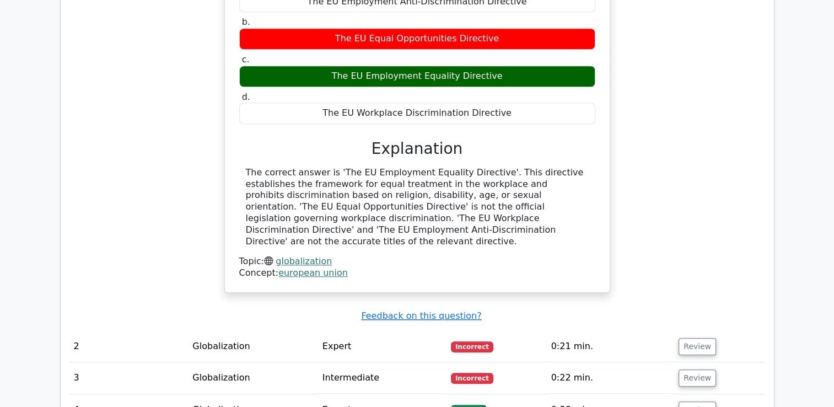
scroll to position [992, 0]
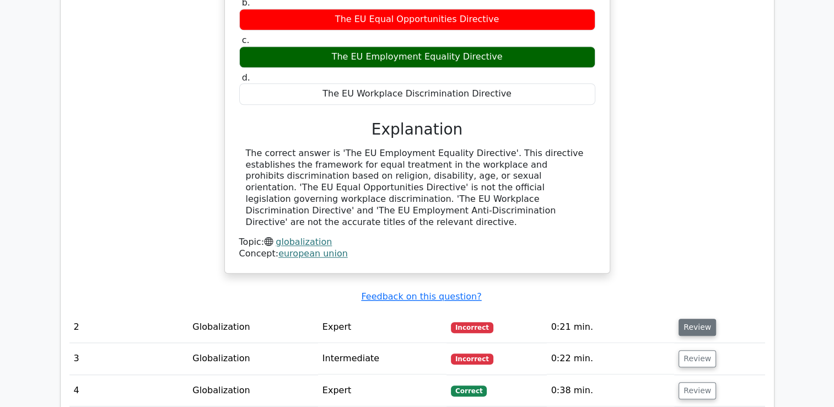
click at [691, 318] on button "Review" at bounding box center [696, 326] width 37 height 17
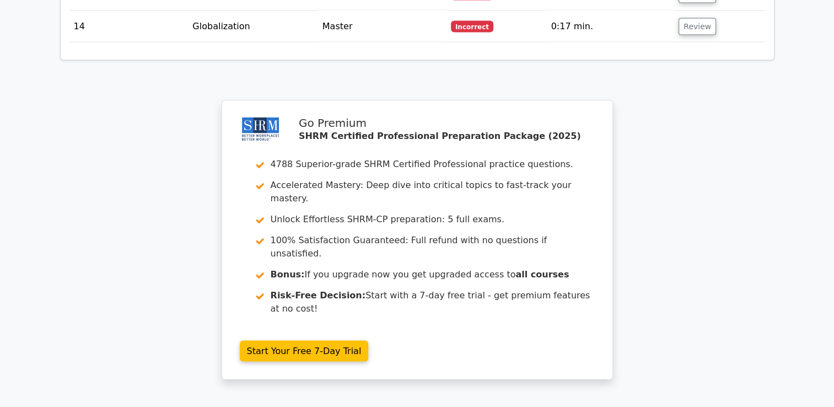
scroll to position [2167, 0]
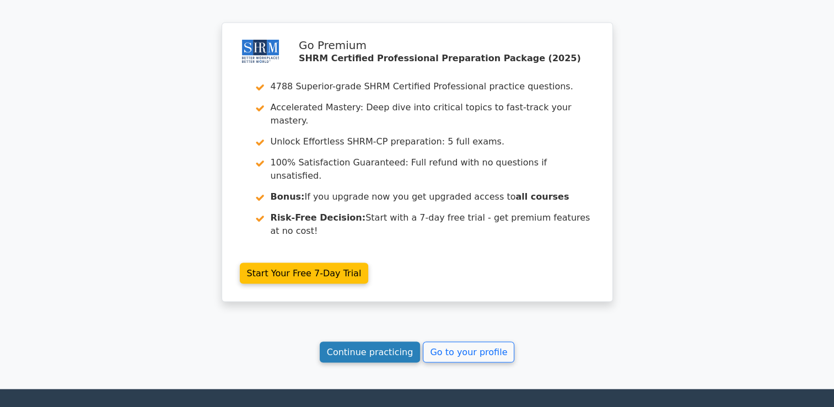
click at [370, 342] on link "Continue practicing" at bounding box center [370, 352] width 101 height 21
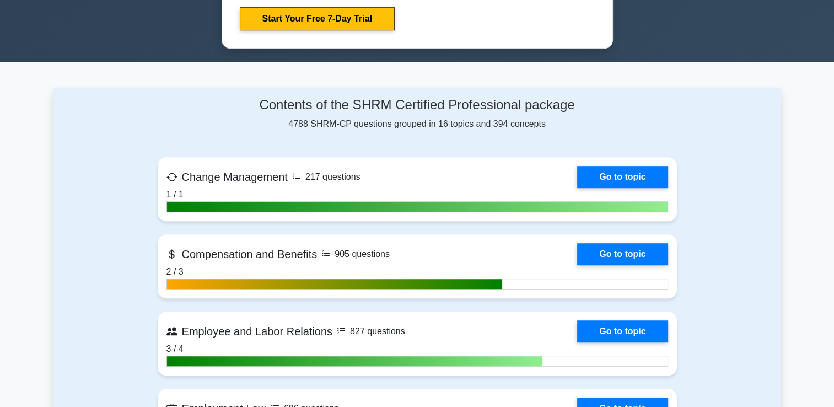
scroll to position [716, 0]
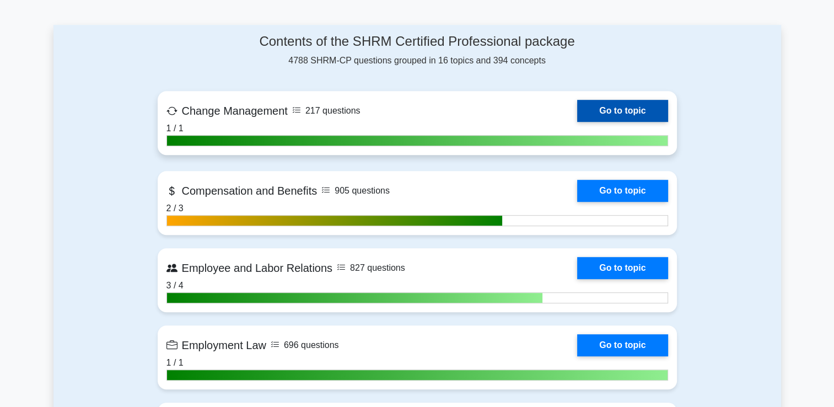
click at [598, 111] on link "Go to topic" at bounding box center [622, 111] width 90 height 22
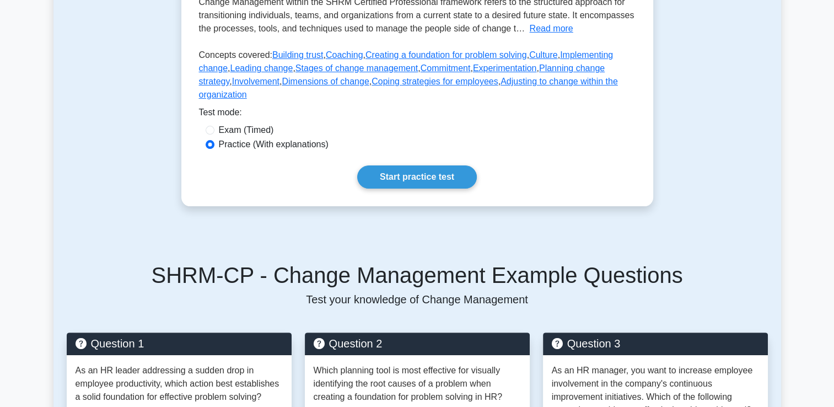
scroll to position [275, 0]
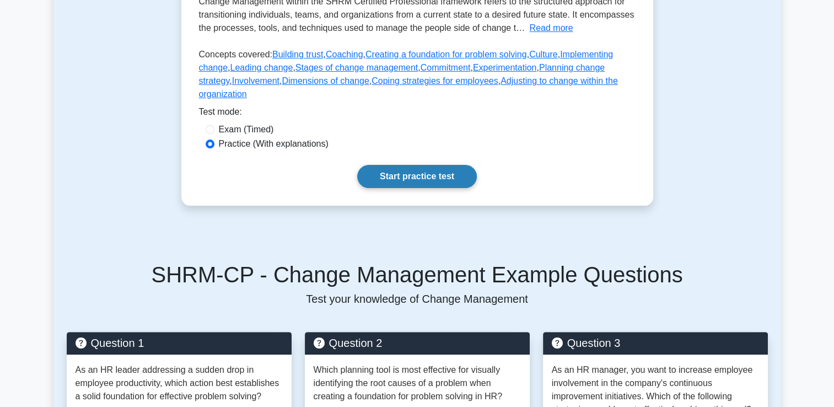
click at [408, 165] on link "Start practice test" at bounding box center [417, 176] width 120 height 23
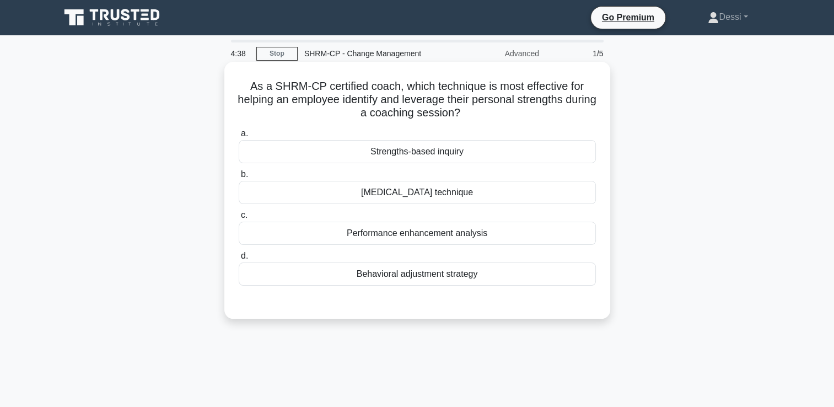
click at [412, 158] on div "Strengths-based inquiry" at bounding box center [417, 151] width 357 height 23
click at [239, 137] on input "a. Strengths-based inquiry" at bounding box center [239, 133] width 0 height 7
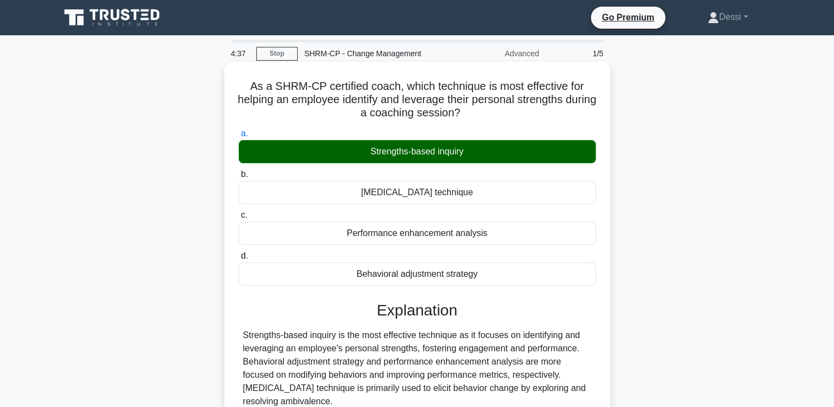
scroll to position [188, 0]
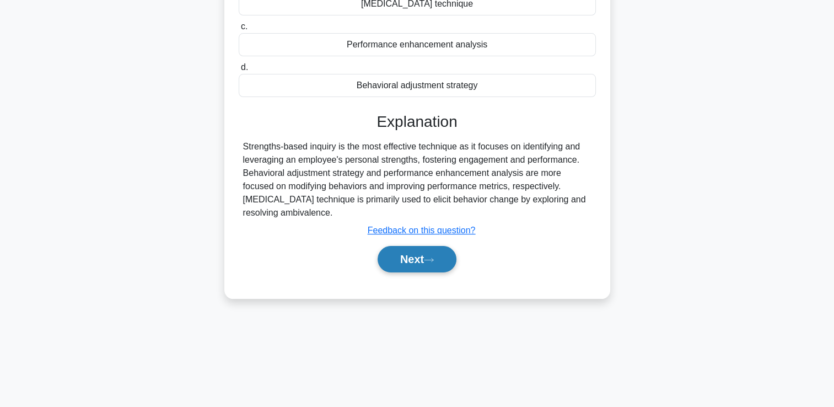
click at [426, 267] on button "Next" at bounding box center [416, 259] width 79 height 26
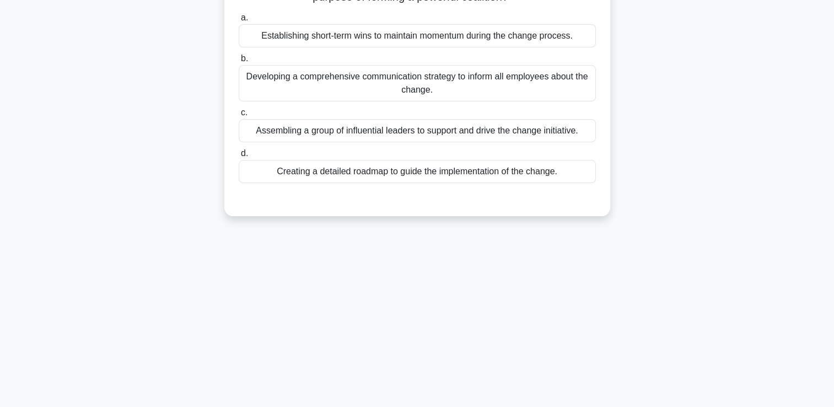
scroll to position [0, 0]
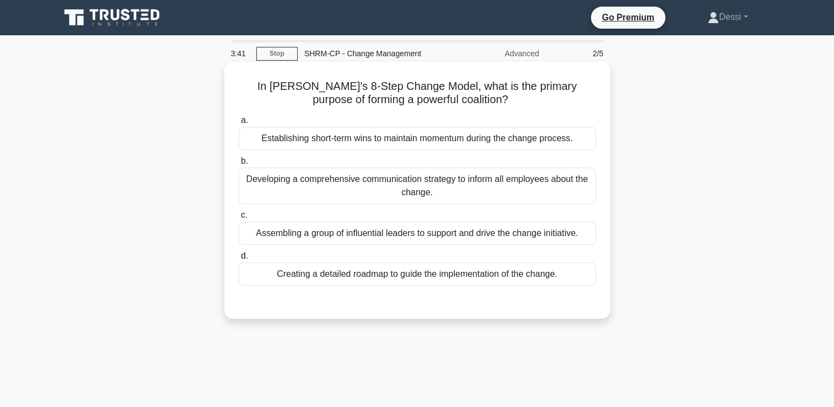
click at [412, 238] on div "Assembling a group of influential leaders to support and drive the change initi…" at bounding box center [417, 232] width 357 height 23
click at [239, 219] on input "c. Assembling a group of influential leaders to support and drive the change in…" at bounding box center [239, 215] width 0 height 7
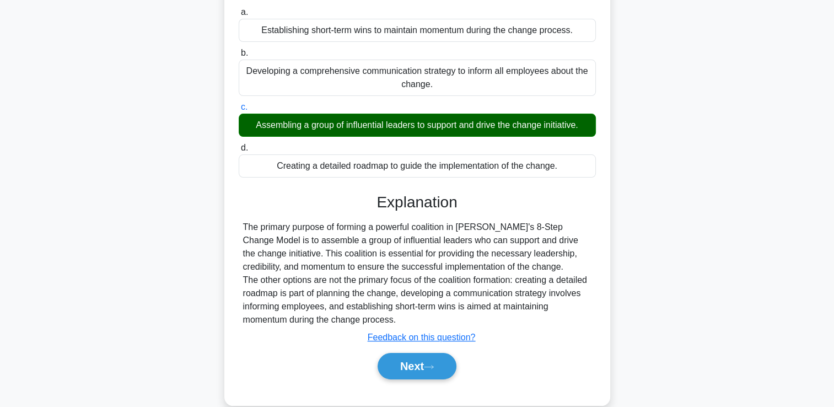
scroll to position [188, 0]
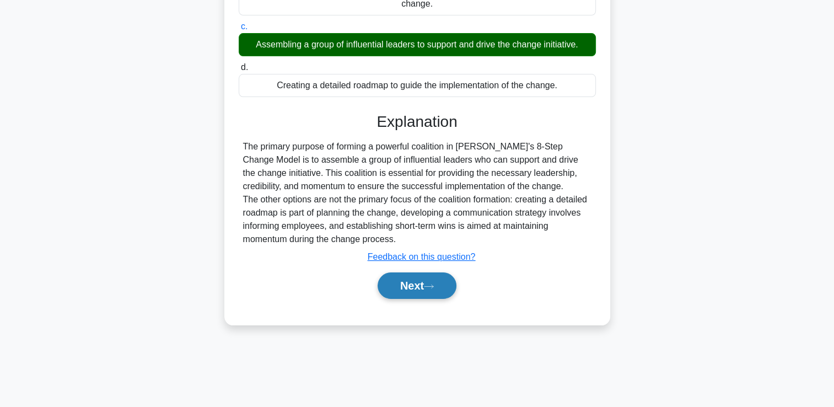
click at [423, 292] on button "Next" at bounding box center [416, 285] width 79 height 26
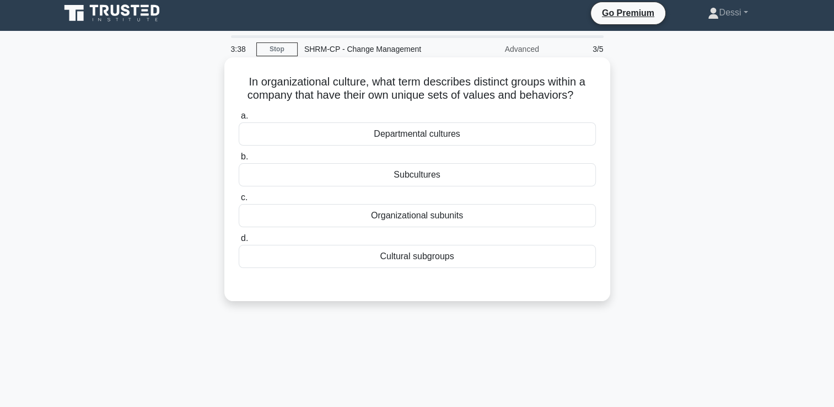
scroll to position [0, 0]
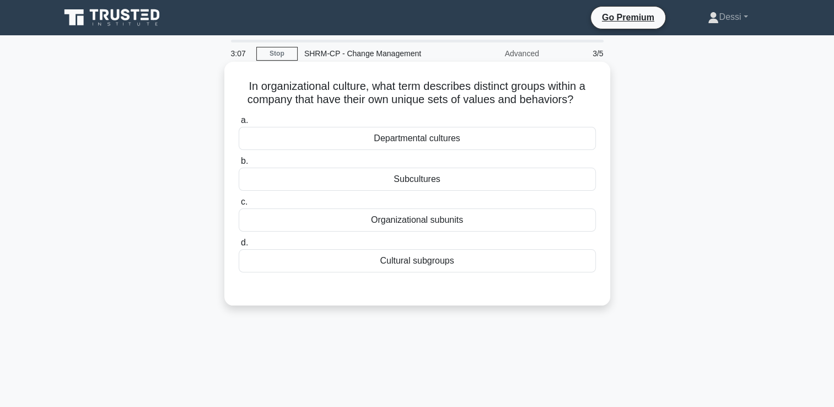
click at [412, 258] on div "Cultural subgroups" at bounding box center [417, 260] width 357 height 23
click at [239, 246] on input "d. Cultural subgroups" at bounding box center [239, 242] width 0 height 7
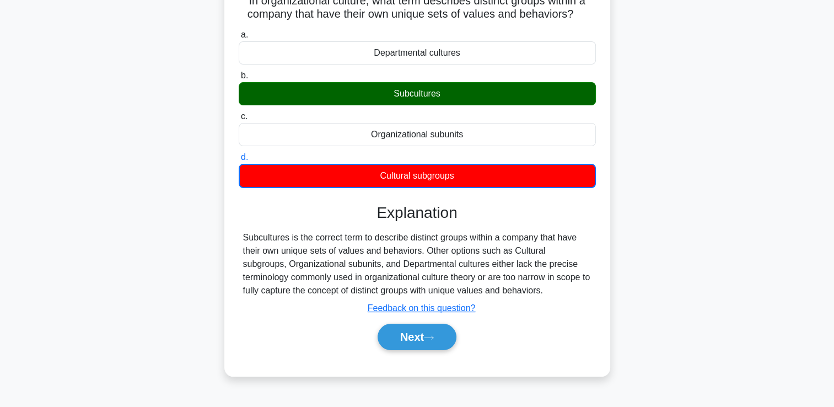
scroll to position [165, 0]
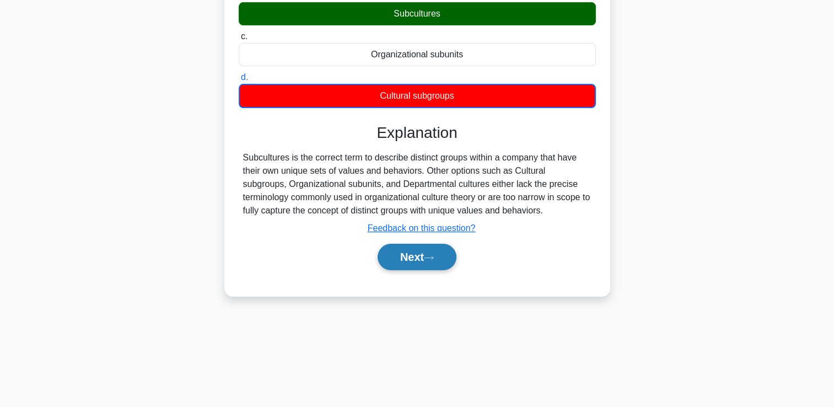
click at [414, 265] on button "Next" at bounding box center [416, 257] width 79 height 26
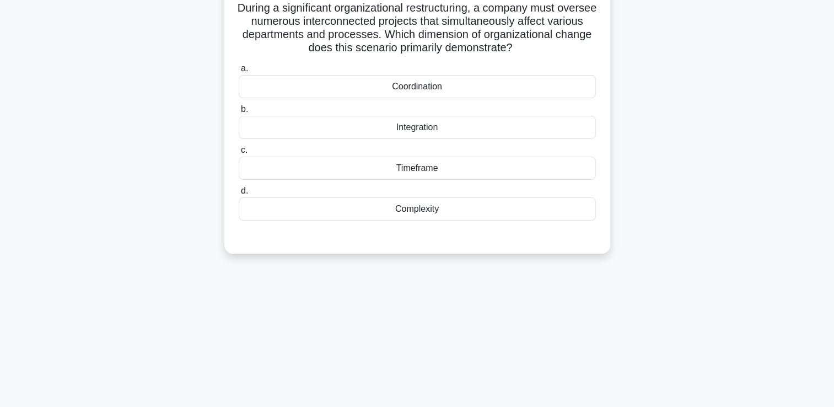
scroll to position [0, 0]
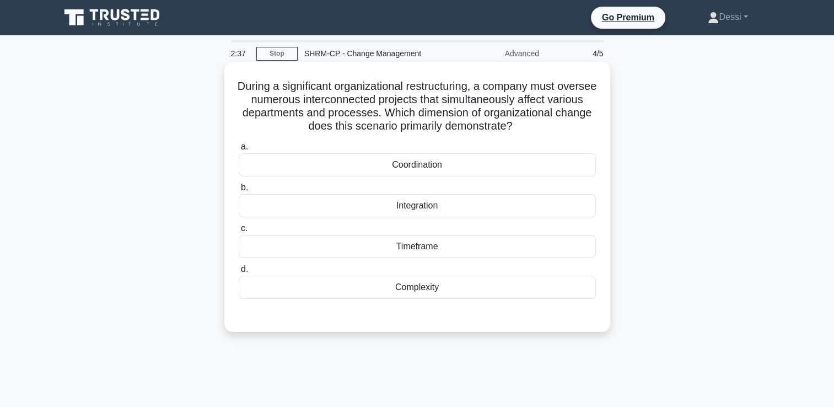
click at [419, 165] on div "Coordination" at bounding box center [417, 164] width 357 height 23
click at [239, 150] on input "a. Coordination" at bounding box center [239, 146] width 0 height 7
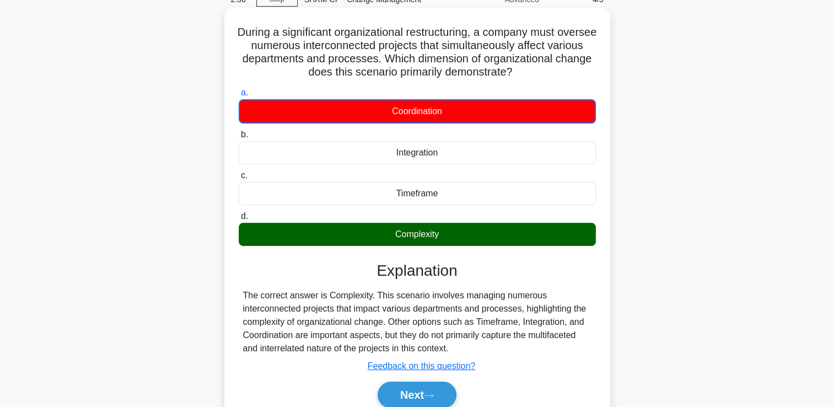
scroll to position [188, 0]
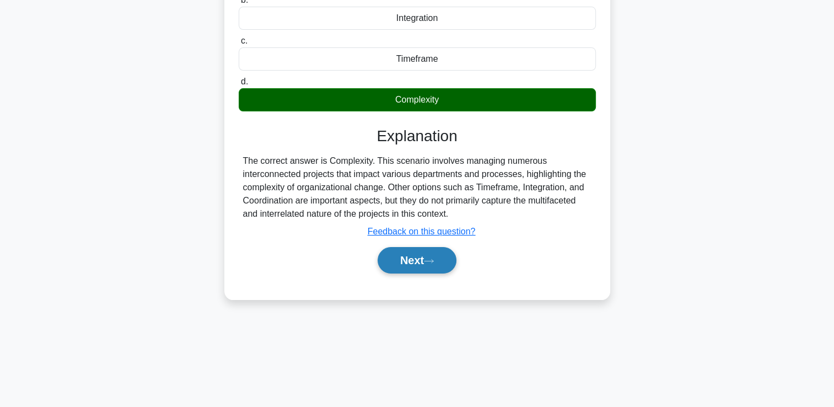
click at [444, 260] on button "Next" at bounding box center [416, 260] width 79 height 26
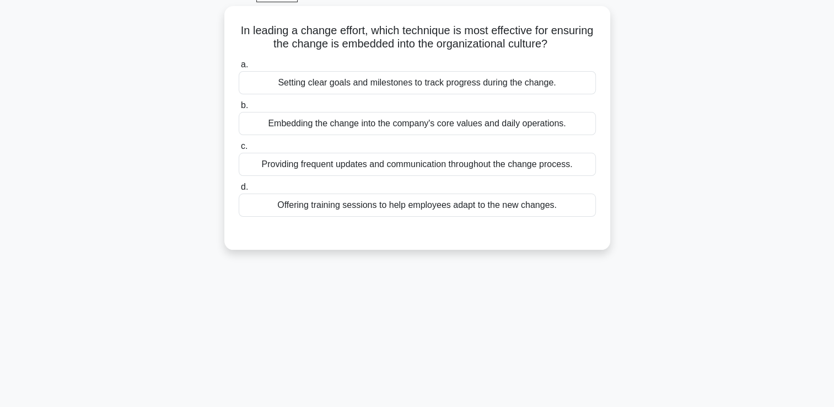
scroll to position [23, 0]
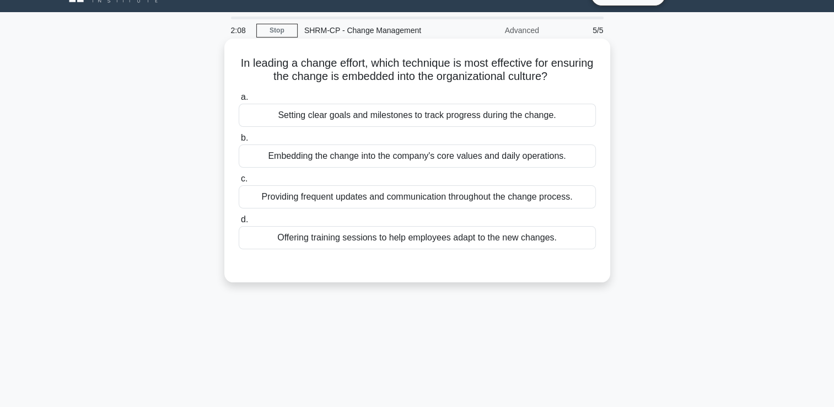
click at [287, 162] on div "Embedding the change into the company's core values and daily operations." at bounding box center [417, 155] width 357 height 23
click at [239, 142] on input "b. Embedding the change into the company's core values and daily operations." at bounding box center [239, 137] width 0 height 7
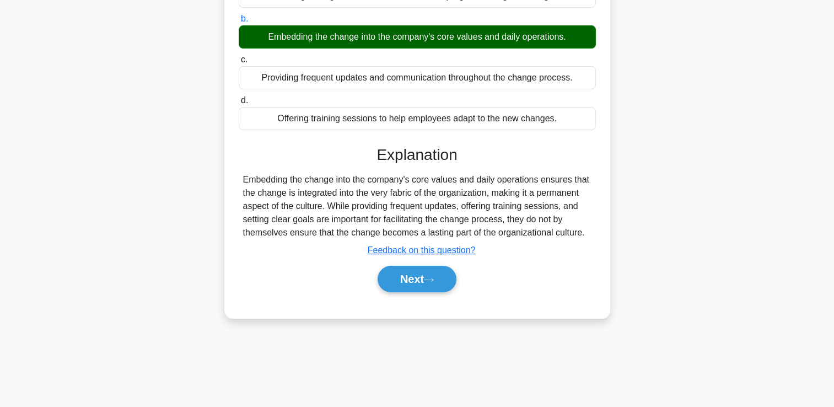
scroll to position [188, 0]
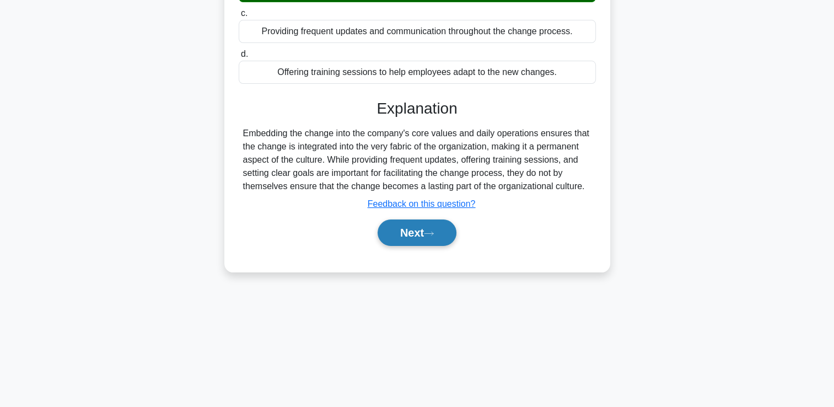
click at [406, 226] on button "Next" at bounding box center [416, 232] width 79 height 26
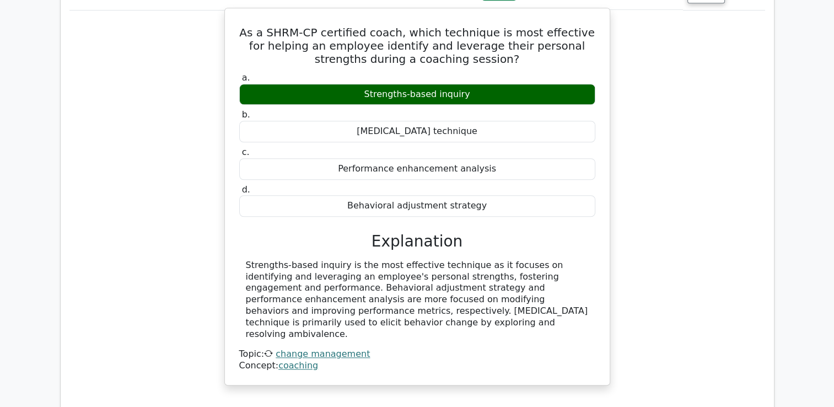
scroll to position [882, 0]
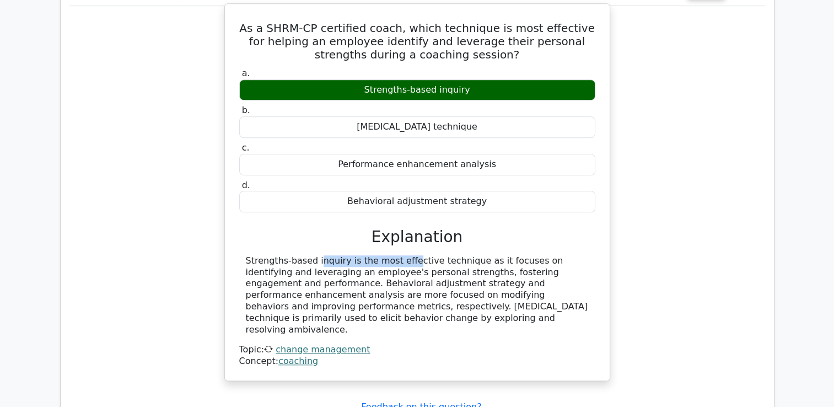
drag, startPoint x: 246, startPoint y: 217, endPoint x: 338, endPoint y: 217, distance: 91.5
click at [338, 255] on div "Strengths-based inquiry is the most effective technique as it focuses on identi…" at bounding box center [417, 295] width 343 height 80
copy div "Strengths-based inquiry"
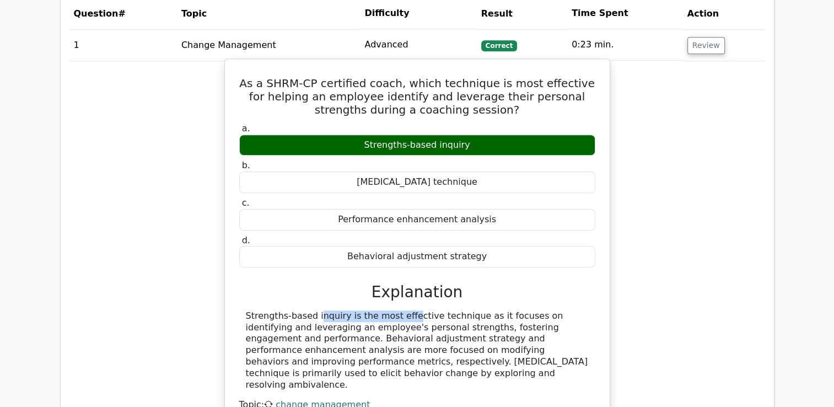
scroll to position [1047, 0]
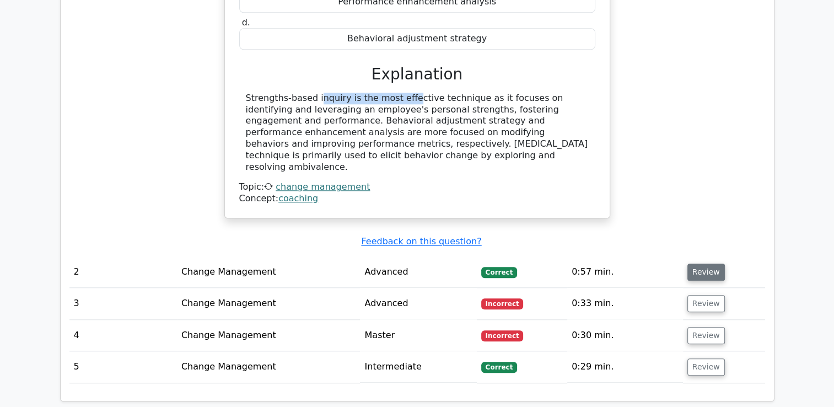
click at [701, 263] on button "Review" at bounding box center [705, 271] width 37 height 17
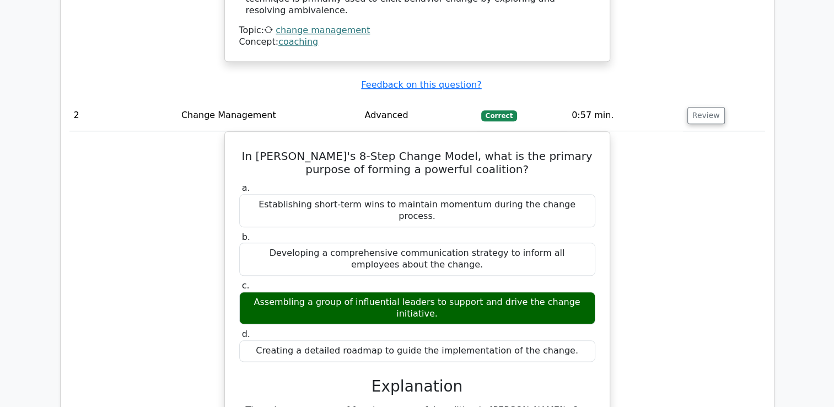
scroll to position [1212, 0]
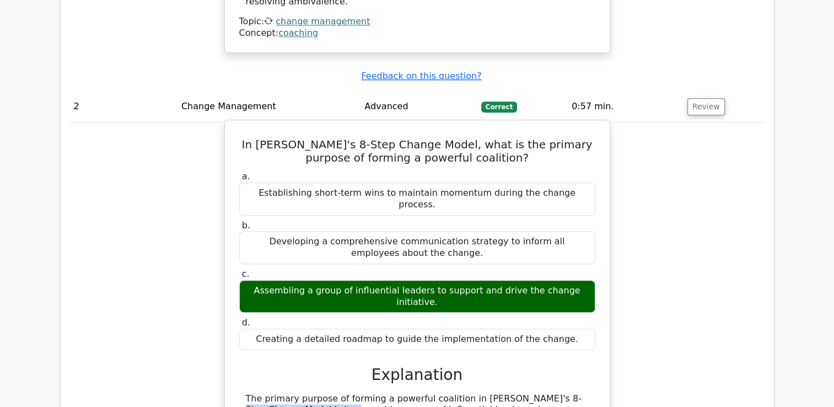
drag, startPoint x: 463, startPoint y: 318, endPoint x: 571, endPoint y: 319, distance: 107.4
drag, startPoint x: 463, startPoint y: 323, endPoint x: 580, endPoint y: 319, distance: 116.9
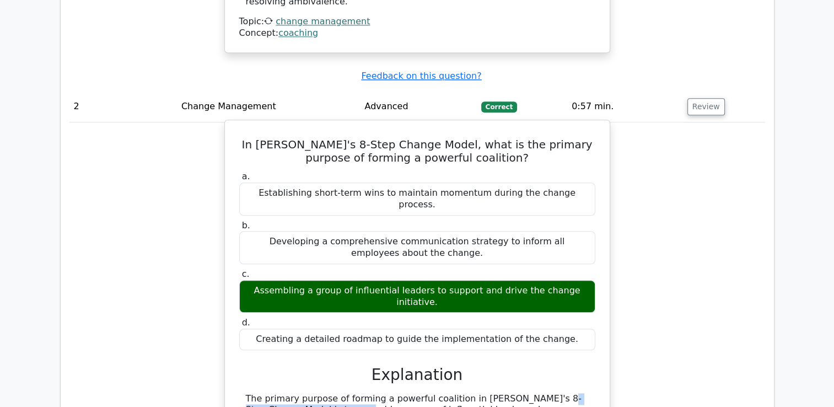
copy div "[PERSON_NAME]'s 8-Step Change Model"
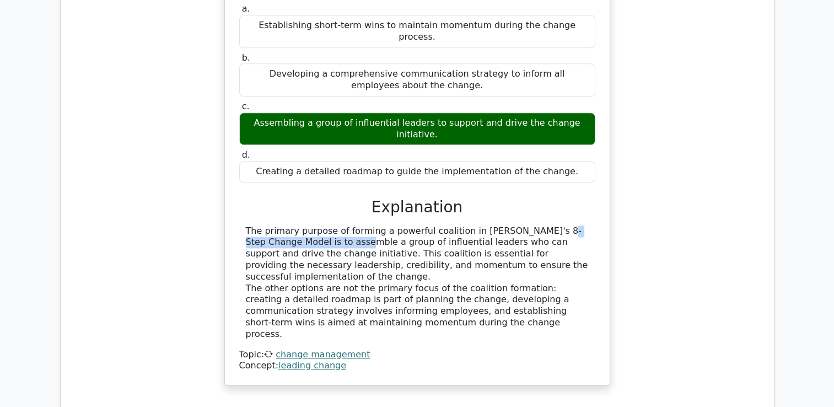
scroll to position [1488, 0]
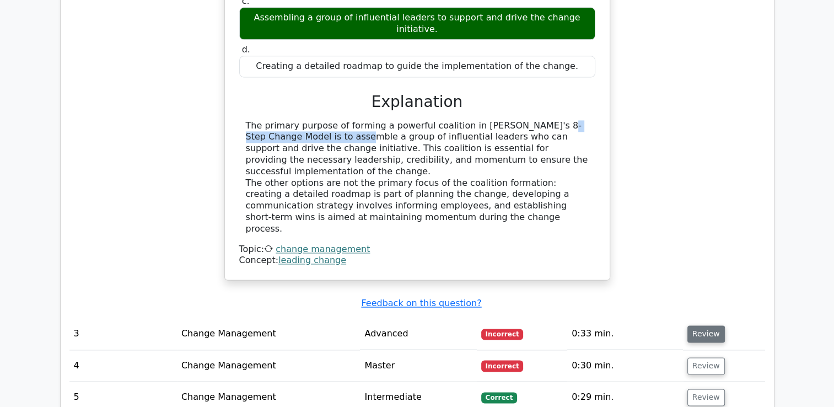
click at [699, 325] on button "Review" at bounding box center [705, 333] width 37 height 17
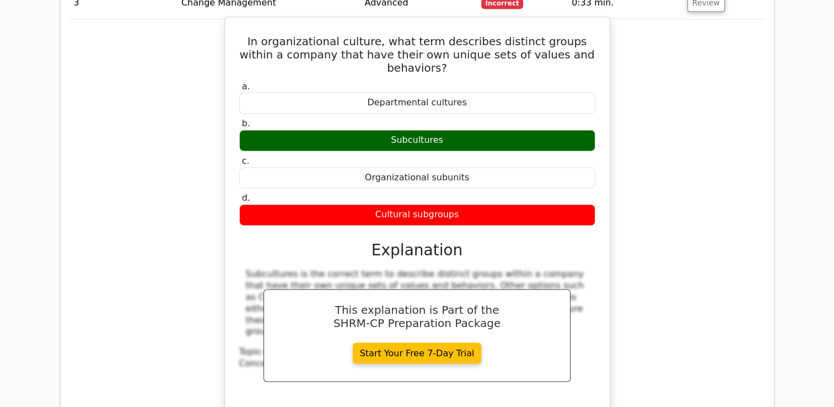
scroll to position [1984, 0]
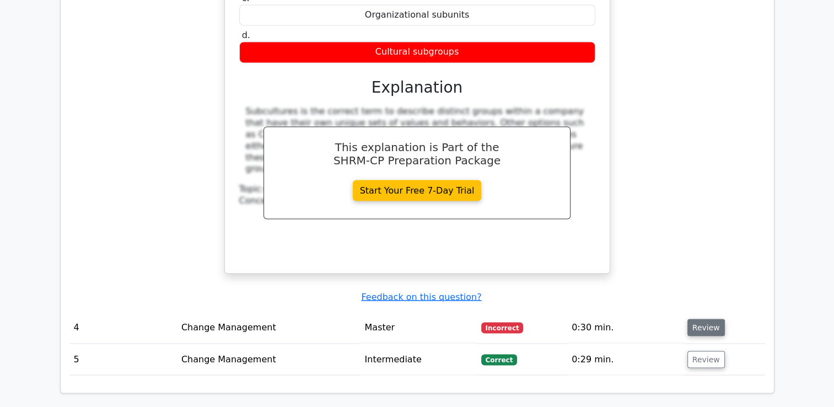
click at [703, 318] on button "Review" at bounding box center [705, 326] width 37 height 17
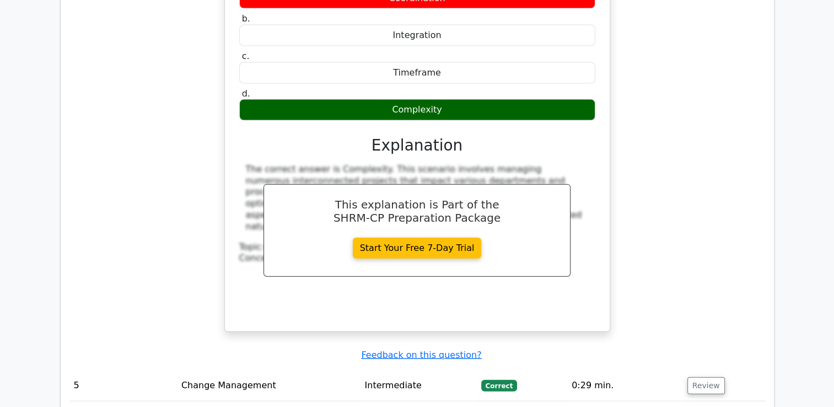
scroll to position [2535, 0]
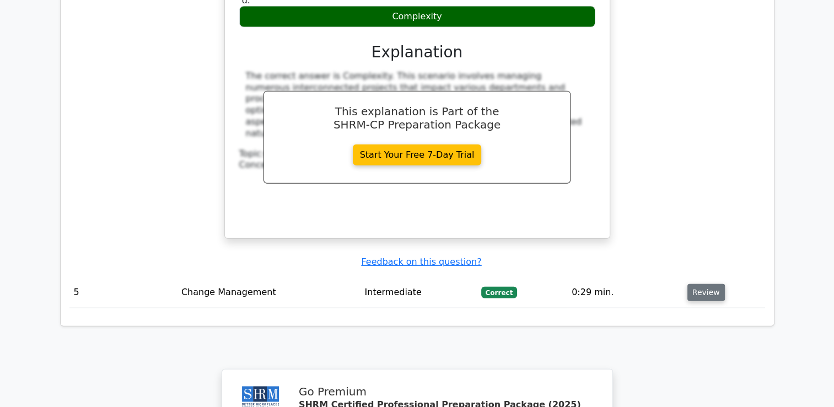
click at [716, 284] on button "Review" at bounding box center [705, 292] width 37 height 17
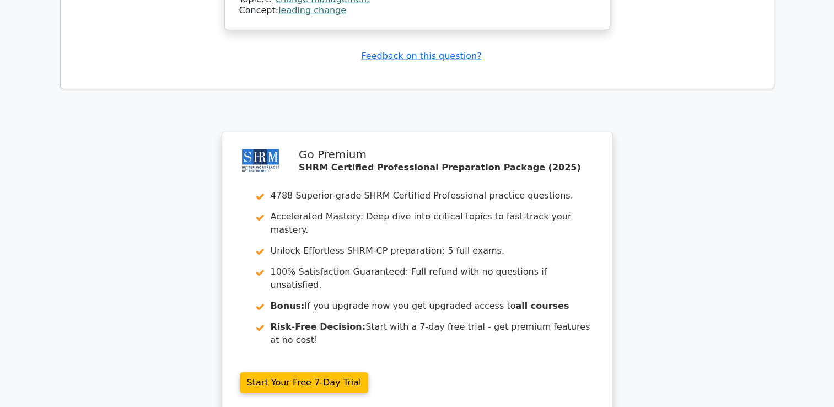
scroll to position [3221, 0]
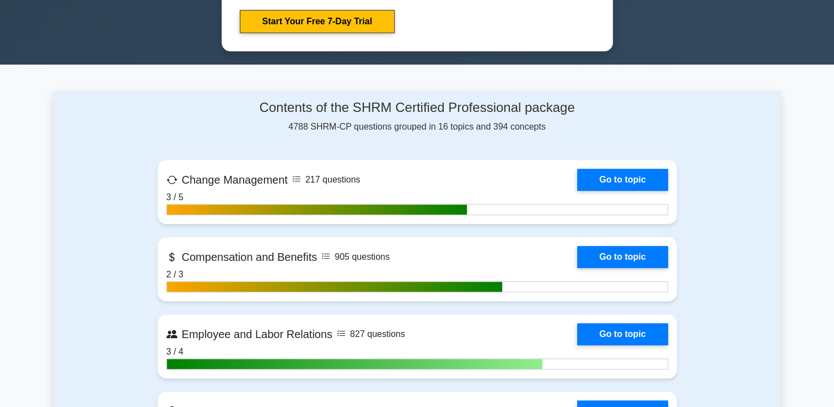
scroll to position [716, 0]
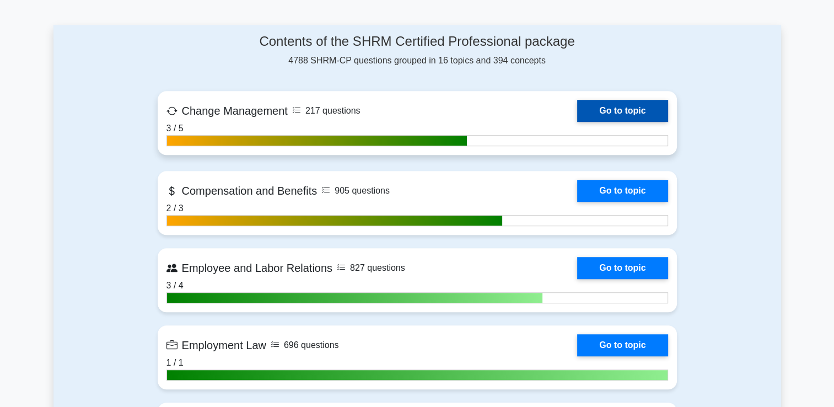
click at [643, 105] on link "Go to topic" at bounding box center [622, 111] width 90 height 22
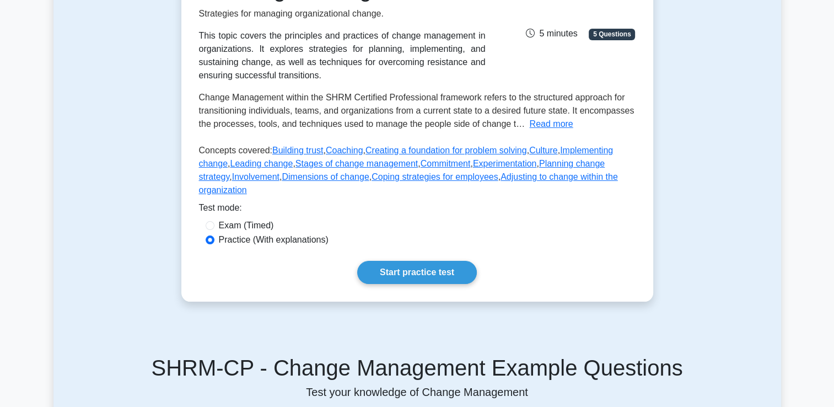
scroll to position [275, 0]
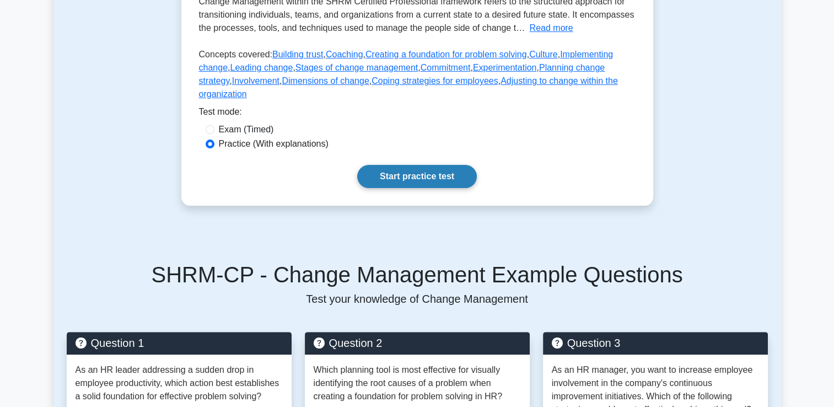
click at [402, 165] on link "Start practice test" at bounding box center [417, 176] width 120 height 23
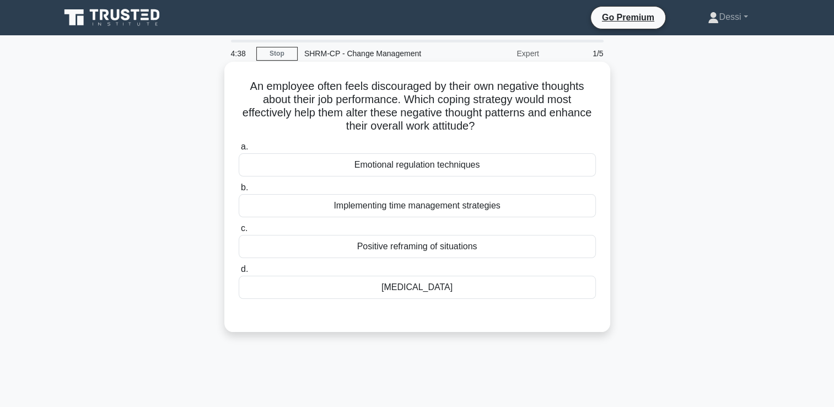
click at [419, 246] on div "Positive reframing of situations" at bounding box center [417, 246] width 357 height 23
click at [239, 232] on input "c. Positive reframing of situations" at bounding box center [239, 228] width 0 height 7
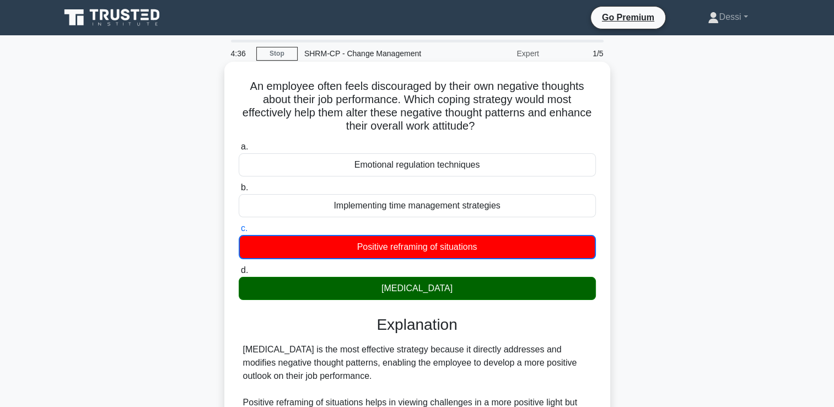
scroll to position [193, 0]
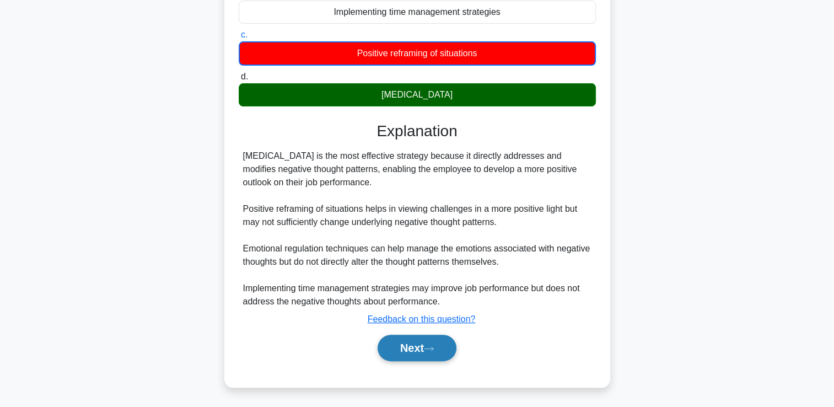
click at [398, 345] on button "Next" at bounding box center [416, 347] width 79 height 26
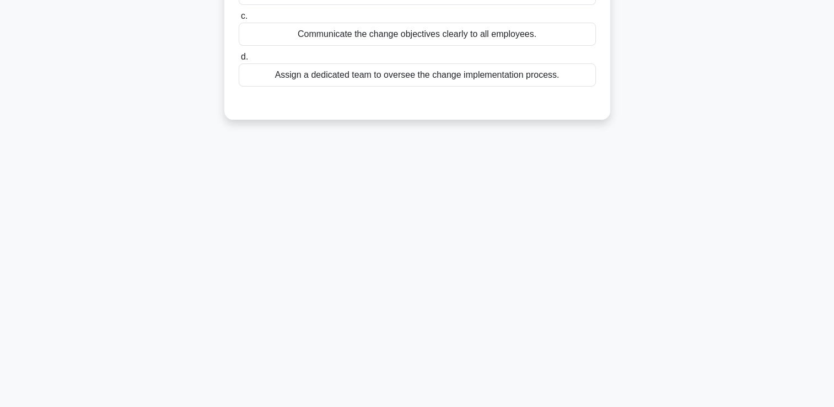
scroll to position [0, 0]
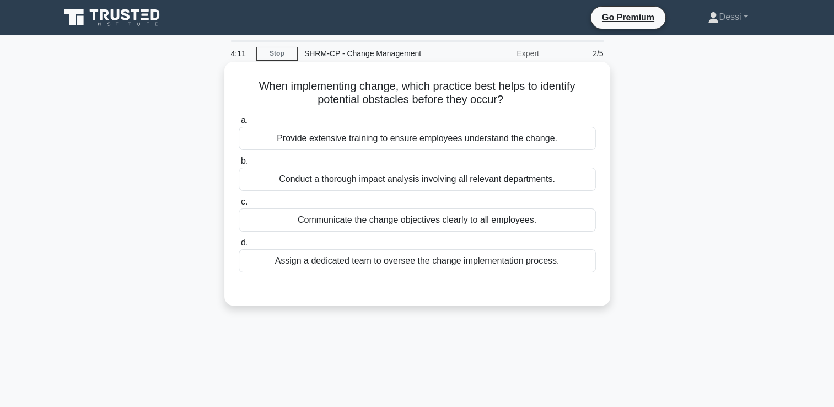
click at [464, 178] on div "Conduct a thorough impact analysis involving all relevant departments." at bounding box center [417, 179] width 357 height 23
click at [239, 165] on input "b. Conduct a thorough impact analysis involving all relevant departments." at bounding box center [239, 161] width 0 height 7
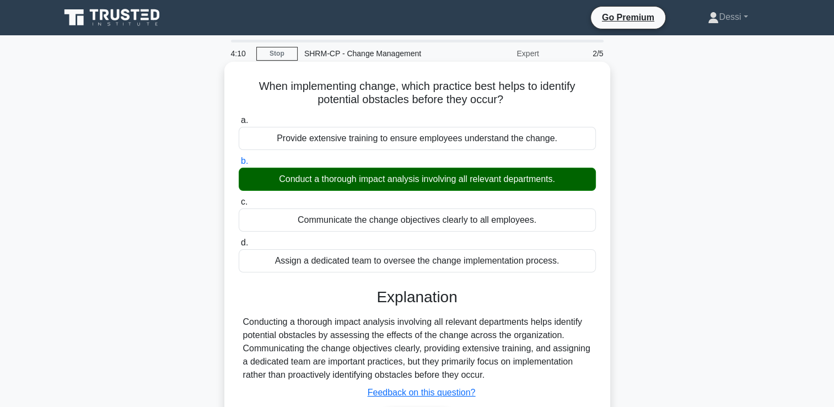
scroll to position [188, 0]
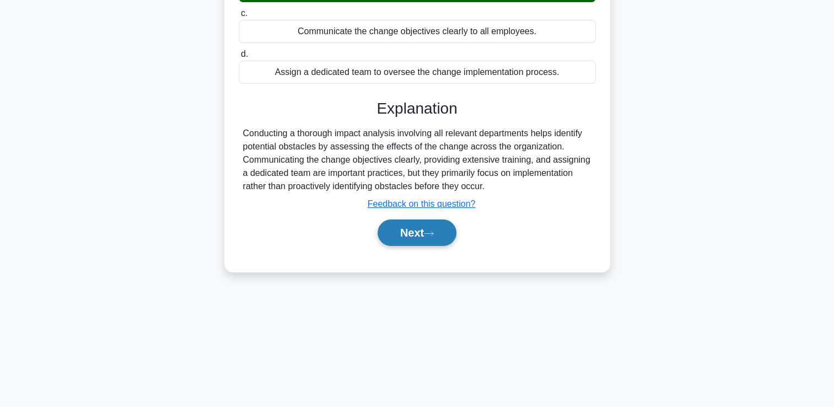
click at [445, 230] on button "Next" at bounding box center [416, 232] width 79 height 26
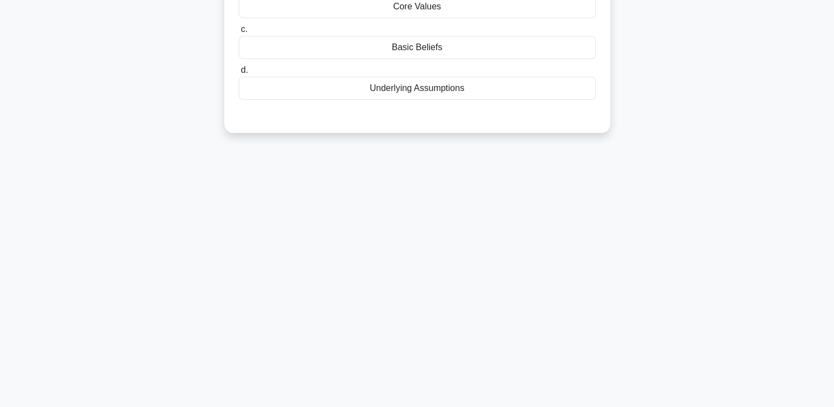
scroll to position [0, 0]
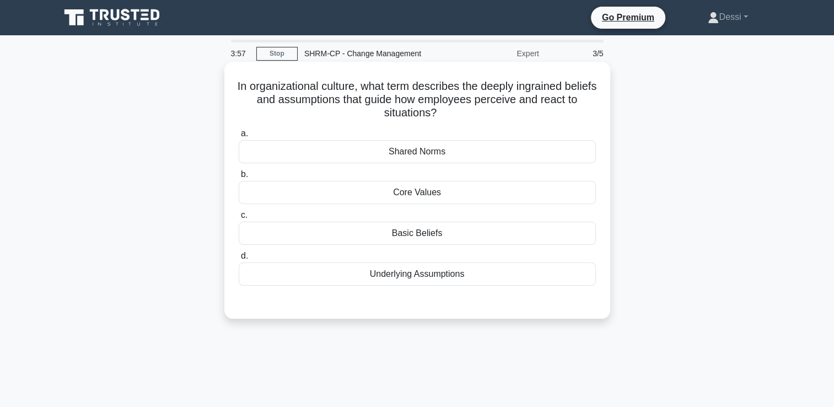
click at [429, 199] on div "Core Values" at bounding box center [417, 192] width 357 height 23
click at [239, 178] on input "b. Core Values" at bounding box center [239, 174] width 0 height 7
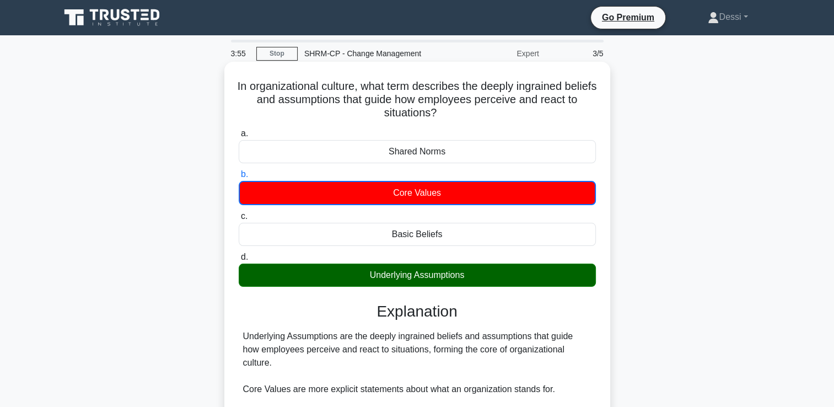
scroll to position [188, 0]
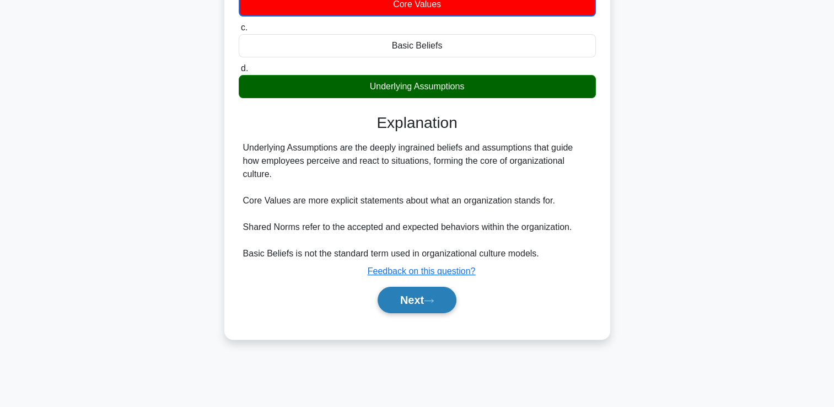
click at [403, 307] on button "Next" at bounding box center [416, 300] width 79 height 26
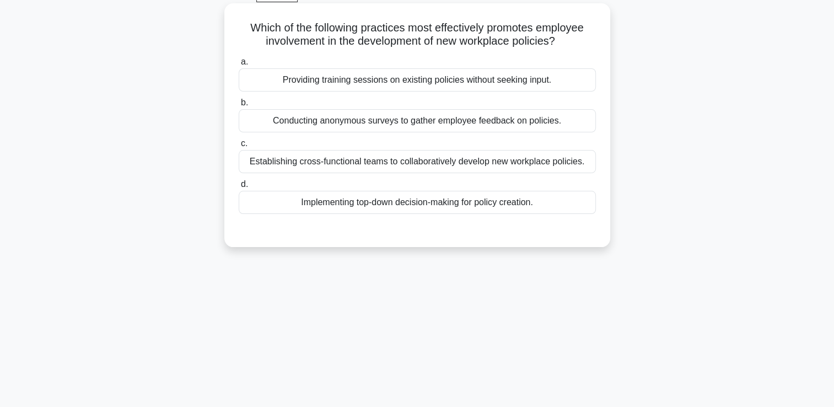
scroll to position [0, 0]
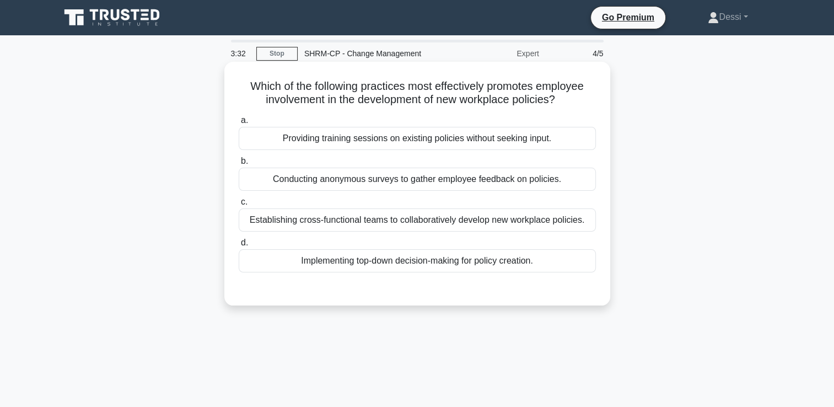
click at [346, 223] on div "Establishing cross-functional teams to collaboratively develop new workplace po…" at bounding box center [417, 219] width 357 height 23
click at [239, 206] on input "c. Establishing cross-functional teams to collaboratively develop new workplace…" at bounding box center [239, 201] width 0 height 7
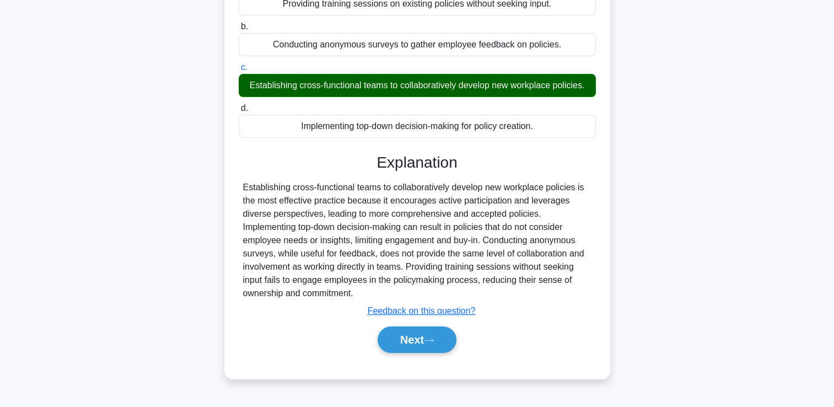
scroll to position [188, 0]
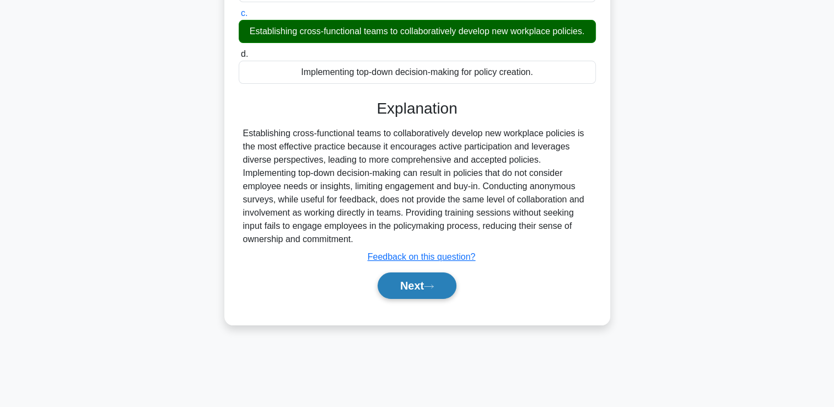
click at [399, 291] on button "Next" at bounding box center [416, 285] width 79 height 26
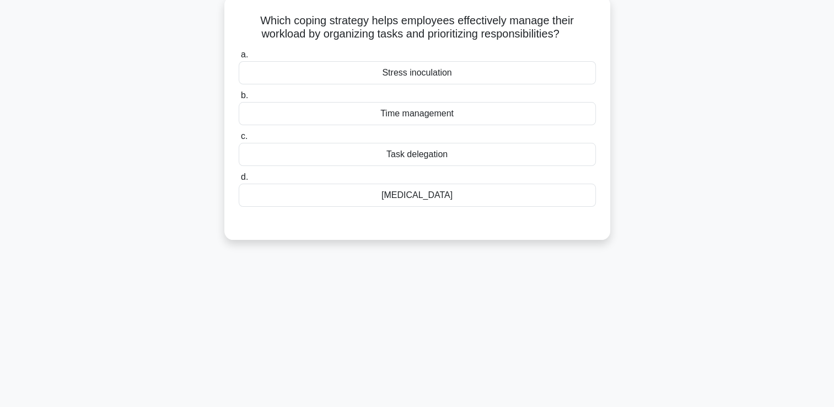
scroll to position [0, 0]
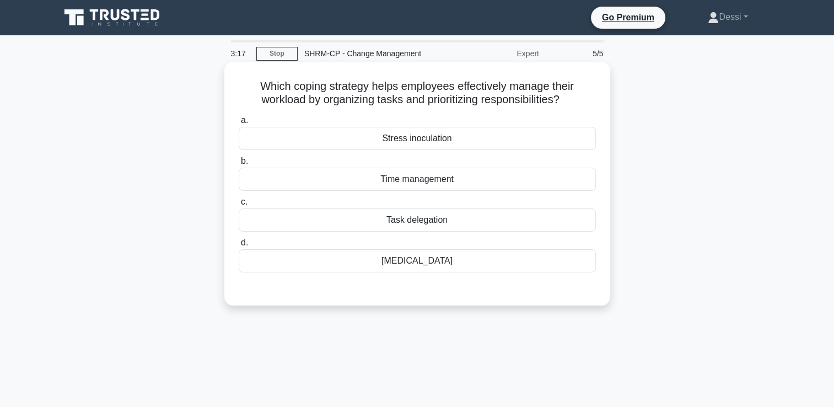
click at [388, 181] on div "Time management" at bounding box center [417, 179] width 357 height 23
click at [239, 165] on input "b. Time management" at bounding box center [239, 161] width 0 height 7
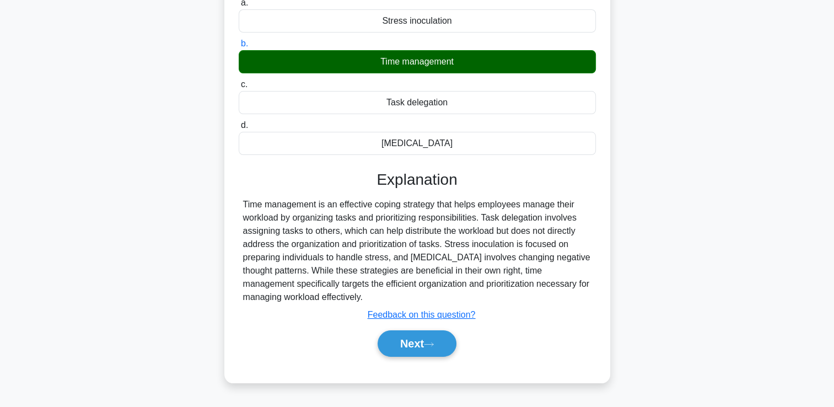
scroll to position [188, 0]
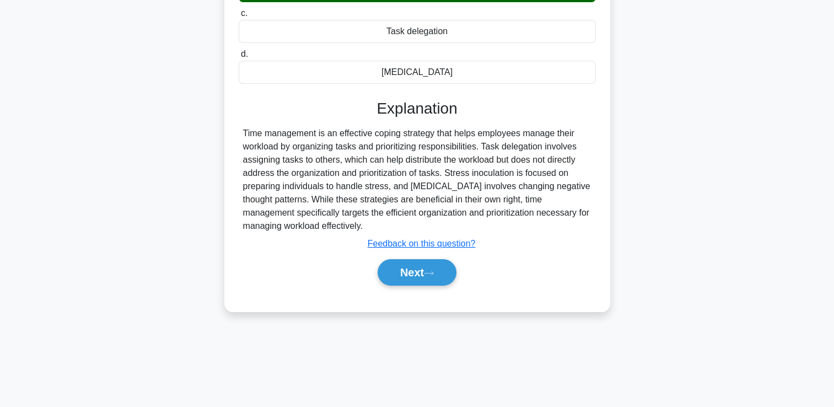
click at [437, 288] on div "Next" at bounding box center [417, 272] width 357 height 35
click at [429, 274] on icon at bounding box center [429, 273] width 10 height 6
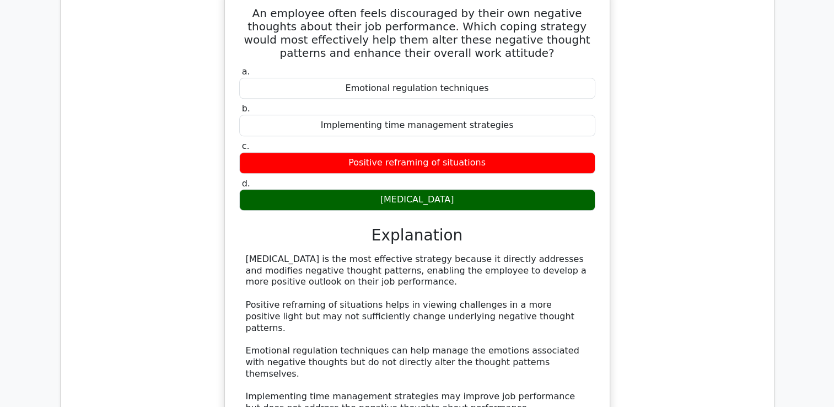
scroll to position [1047, 0]
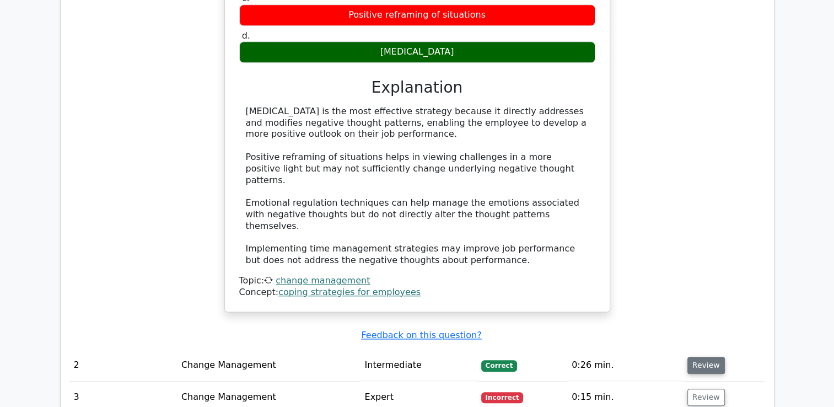
click at [706, 356] on button "Review" at bounding box center [705, 364] width 37 height 17
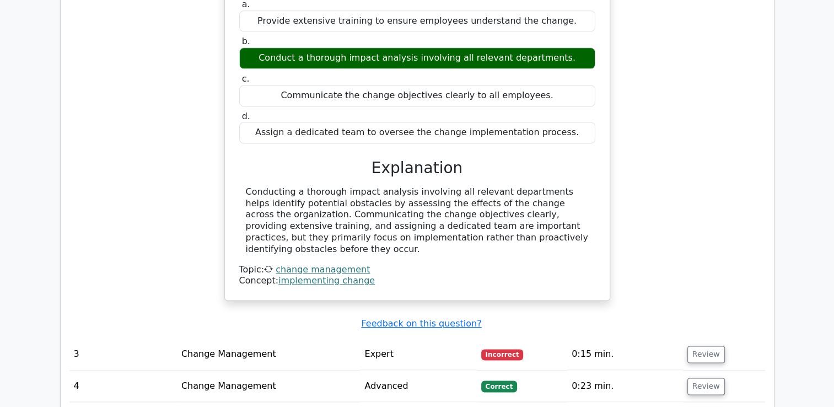
scroll to position [1488, 0]
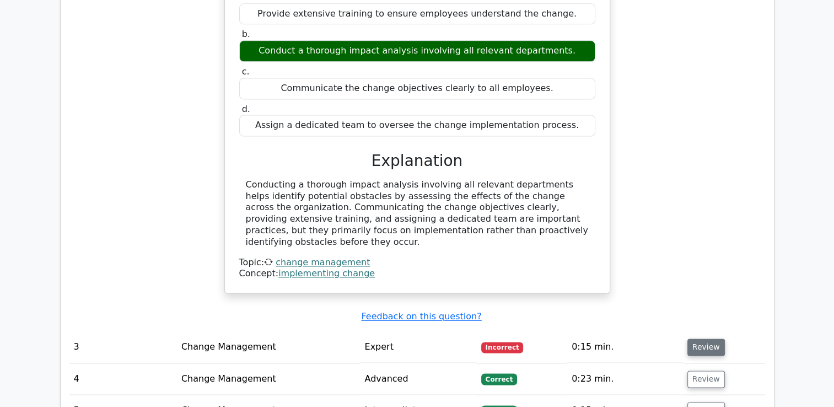
click at [708, 338] on button "Review" at bounding box center [705, 346] width 37 height 17
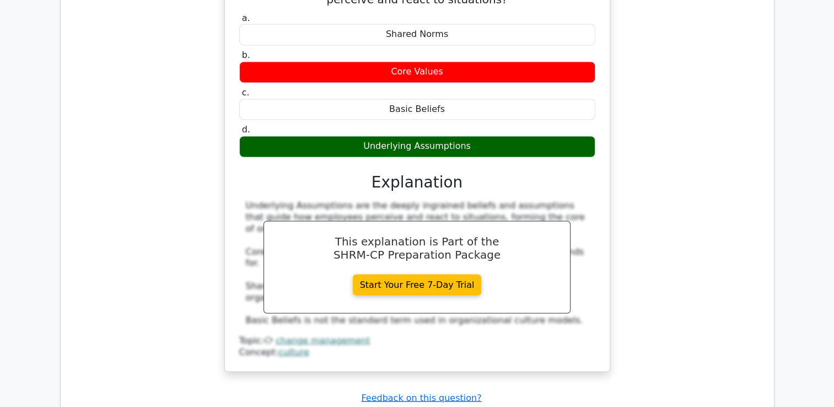
scroll to position [1984, 0]
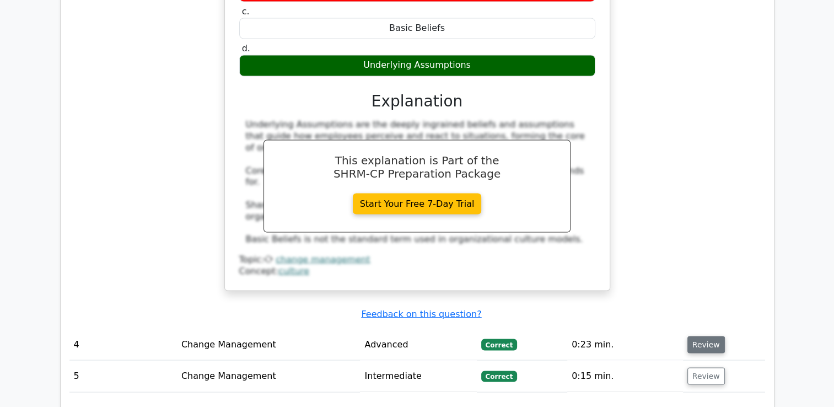
click at [717, 336] on button "Review" at bounding box center [705, 344] width 37 height 17
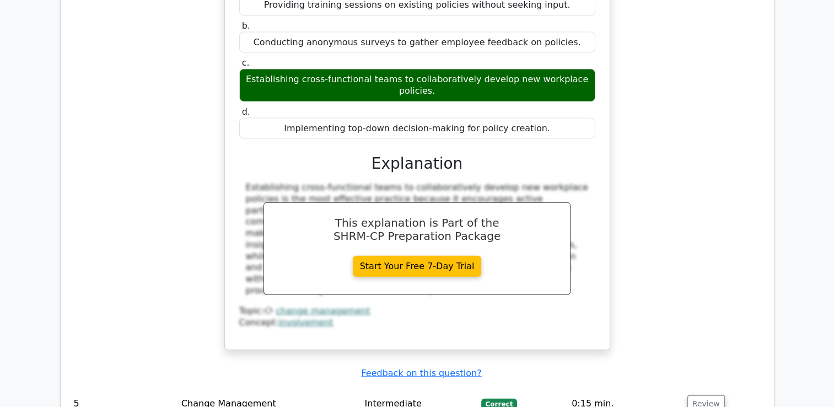
scroll to position [2535, 0]
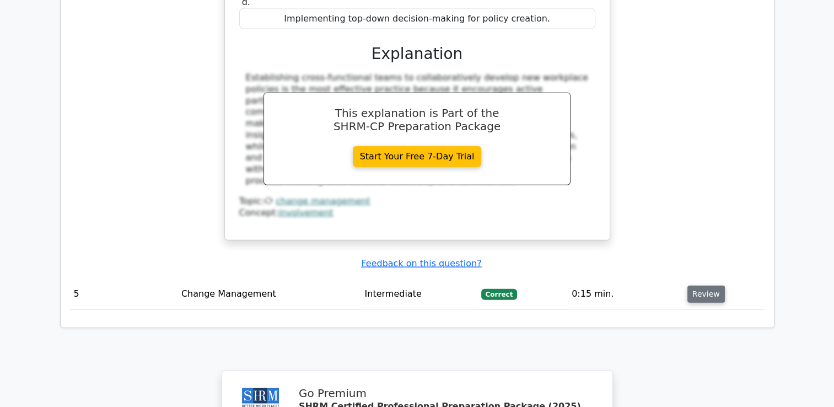
click at [700, 285] on button "Review" at bounding box center [705, 293] width 37 height 17
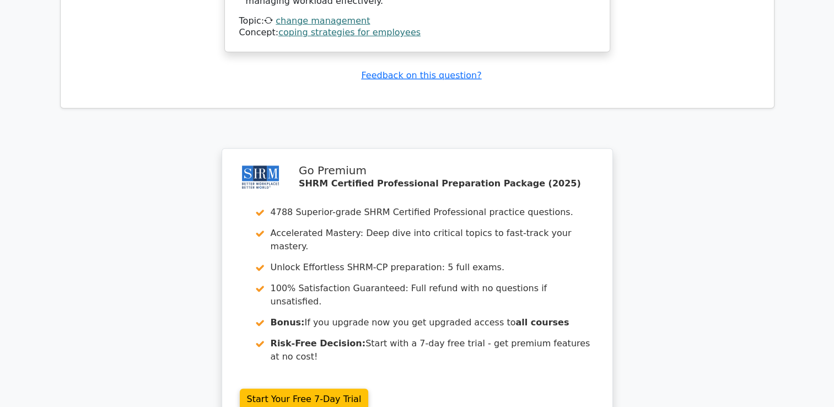
scroll to position [3266, 0]
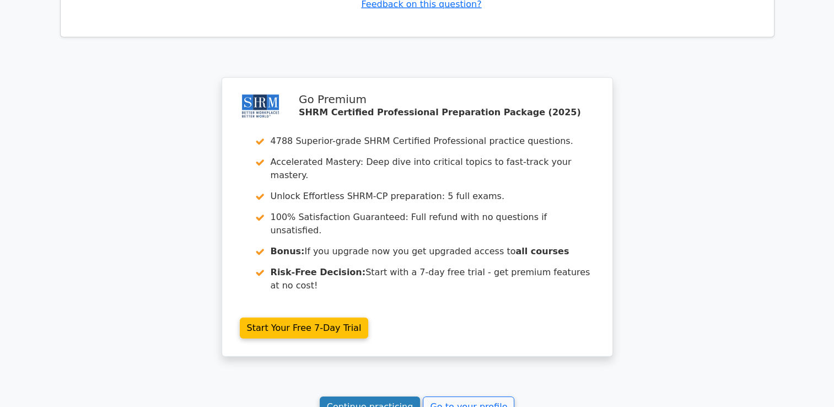
click at [361, 396] on link "Continue practicing" at bounding box center [370, 406] width 101 height 21
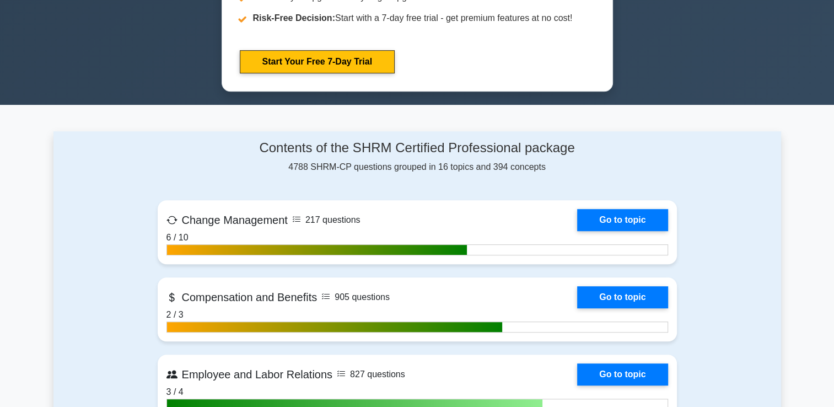
scroll to position [716, 0]
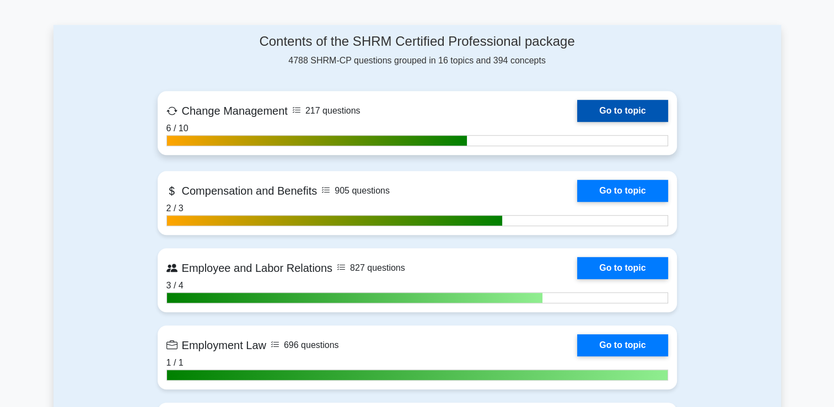
click at [626, 111] on link "Go to topic" at bounding box center [622, 111] width 90 height 22
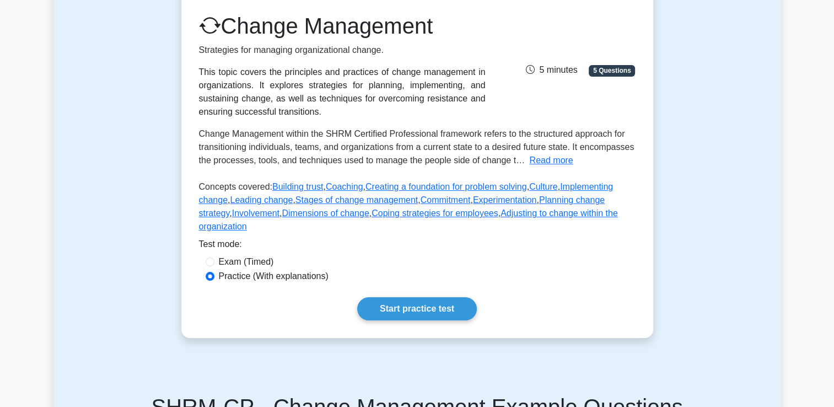
scroll to position [220, 0]
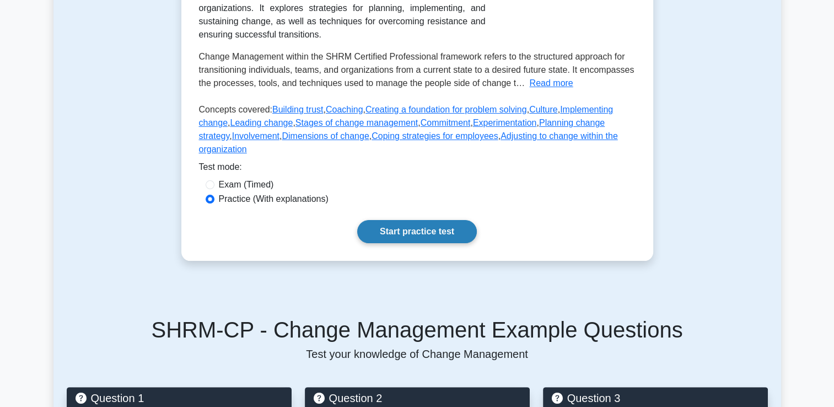
click at [422, 222] on link "Start practice test" at bounding box center [417, 231] width 120 height 23
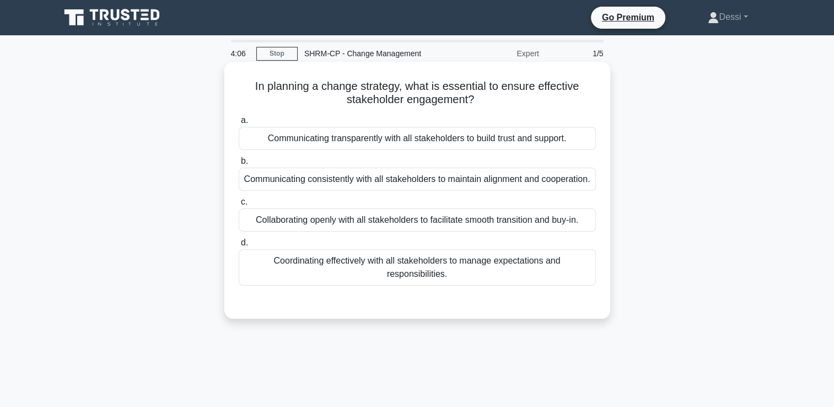
click at [534, 191] on div "Communicating consistently with all stakeholders to maintain alignment and coop…" at bounding box center [417, 179] width 357 height 23
click at [239, 165] on input "b. Communicating consistently with all stakeholders to maintain alignment and c…" at bounding box center [239, 161] width 0 height 7
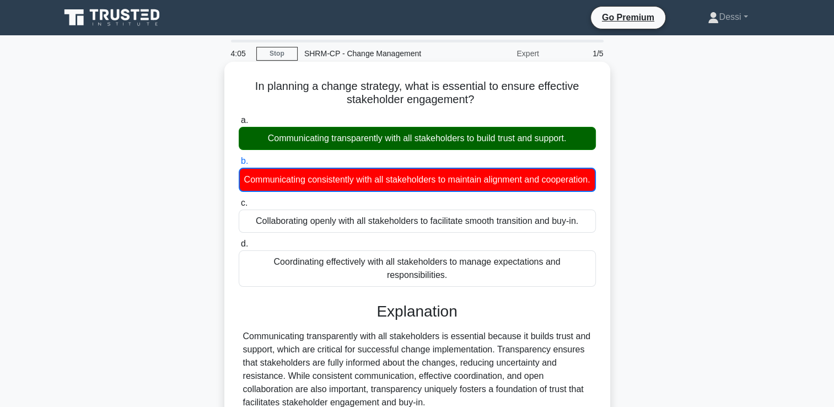
scroll to position [165, 0]
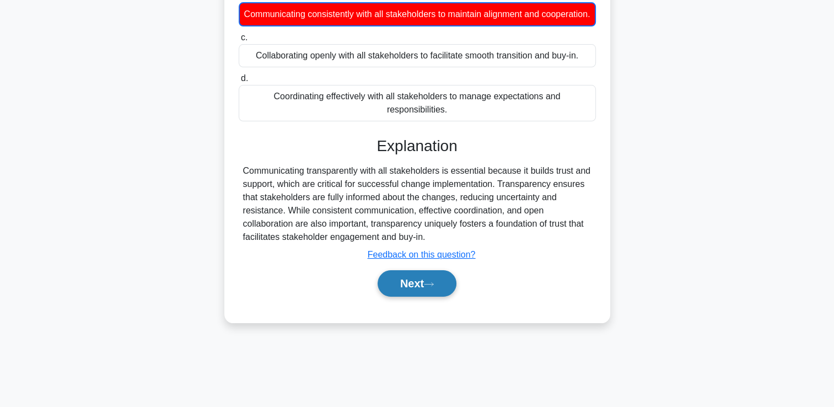
click at [401, 296] on button "Next" at bounding box center [416, 283] width 79 height 26
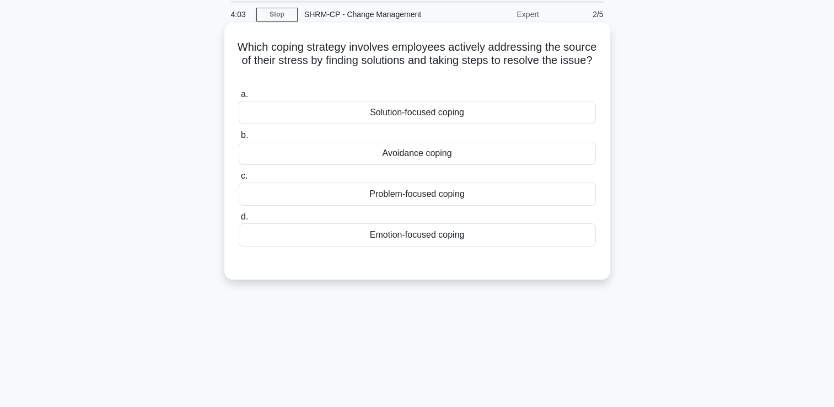
scroll to position [0, 0]
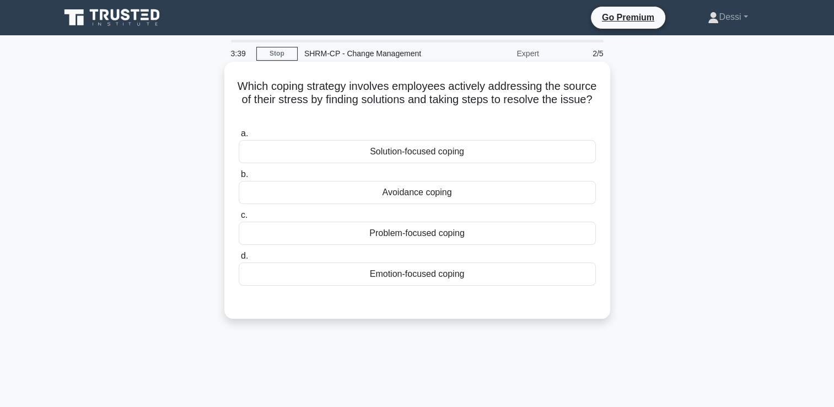
click at [467, 154] on div "Solution-focused coping" at bounding box center [417, 151] width 357 height 23
click at [239, 137] on input "a. Solution-focused coping" at bounding box center [239, 133] width 0 height 7
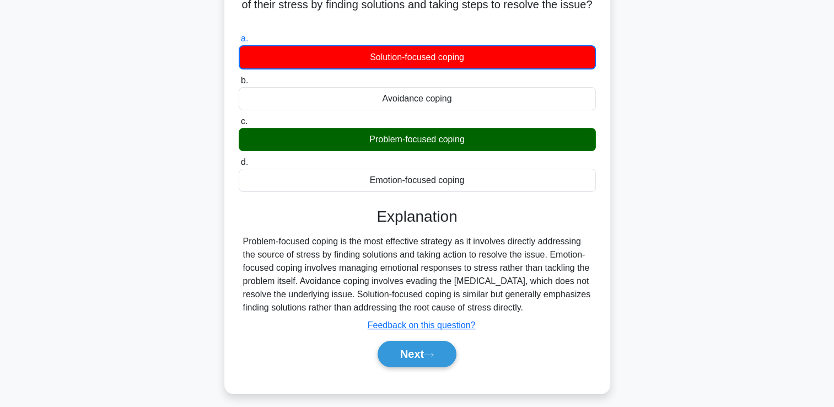
scroll to position [188, 0]
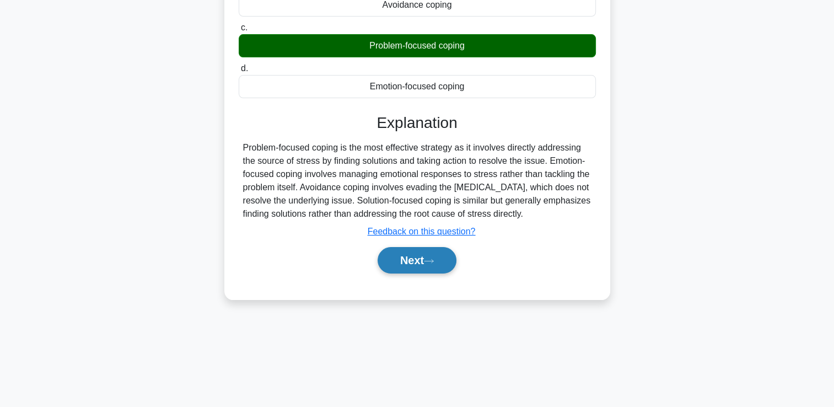
click at [421, 258] on button "Next" at bounding box center [416, 260] width 79 height 26
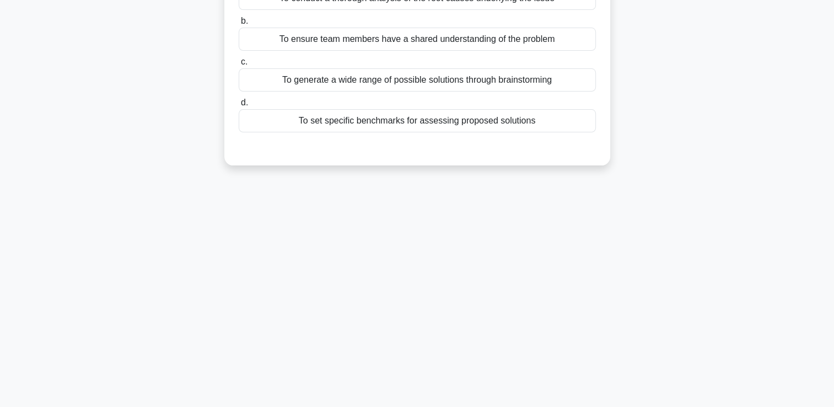
scroll to position [0, 0]
